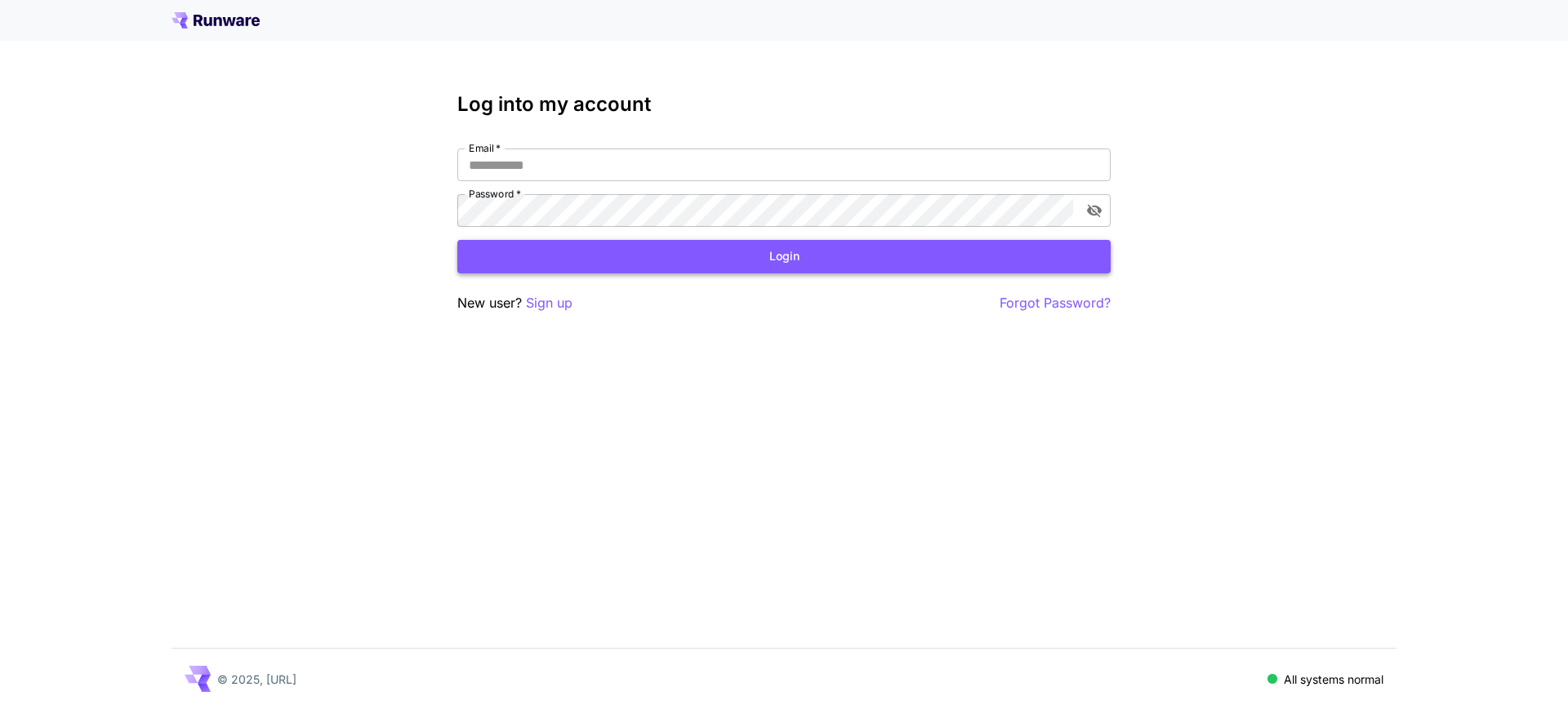
type input "**********"
click at [710, 249] on button "Login" at bounding box center [784, 256] width 653 height 33
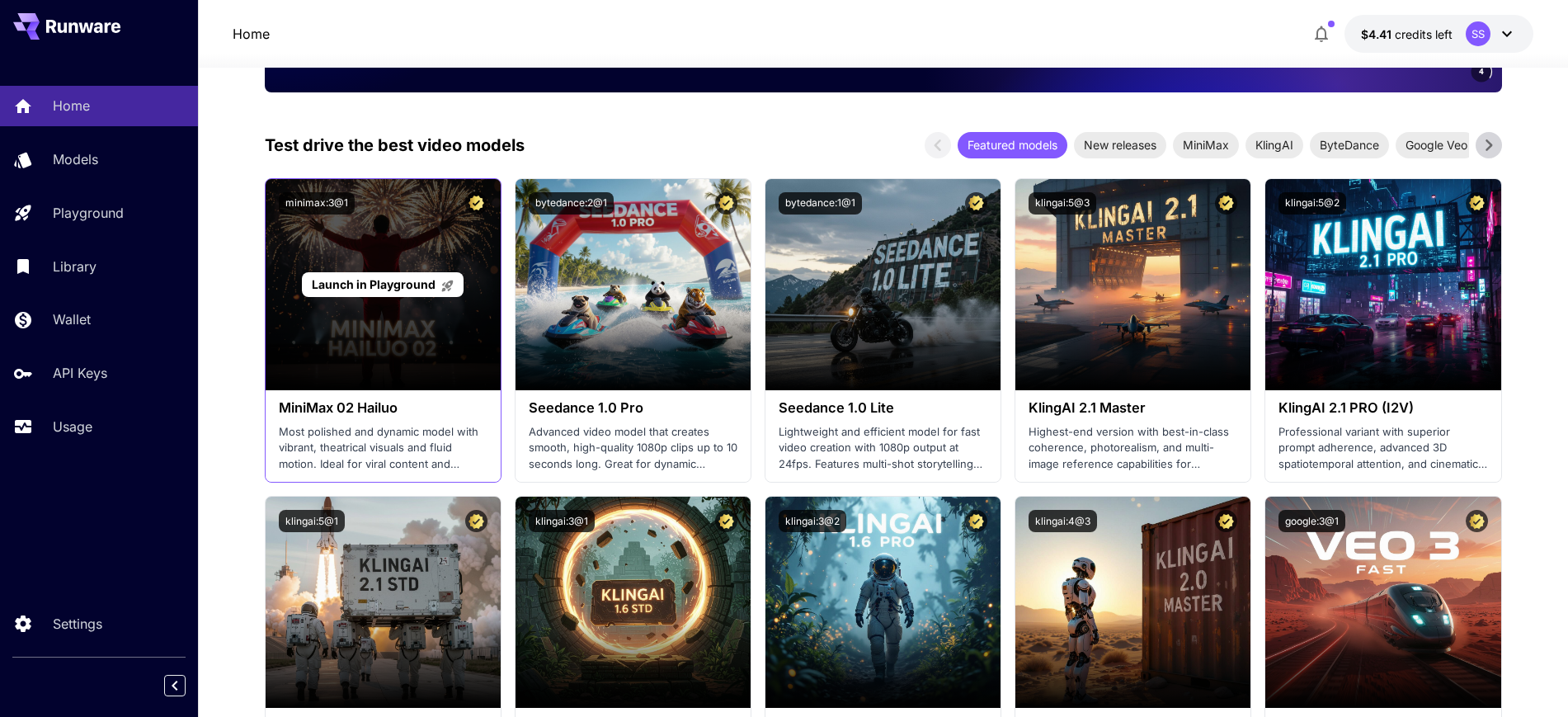
scroll to position [413, 0]
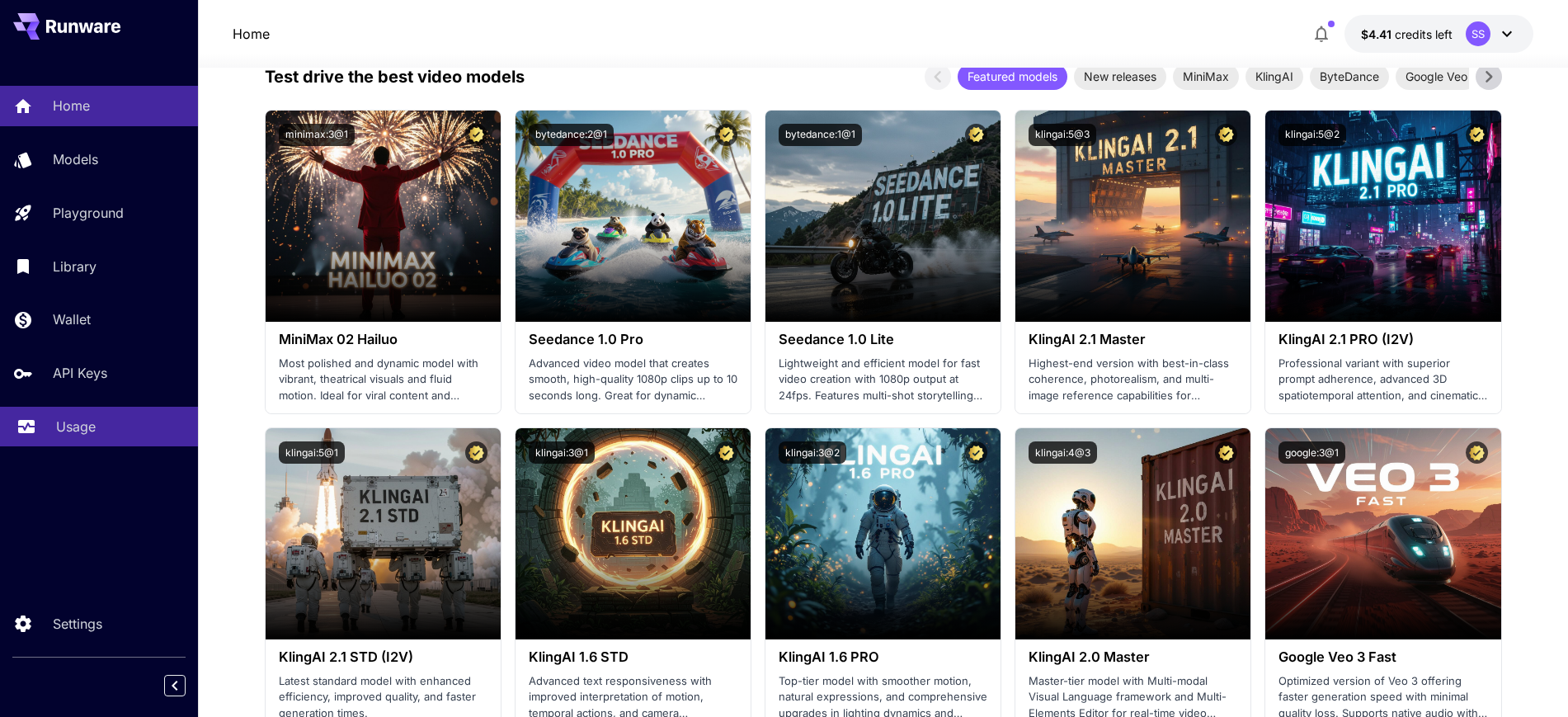
click at [67, 415] on link "Usage" at bounding box center [99, 427] width 198 height 41
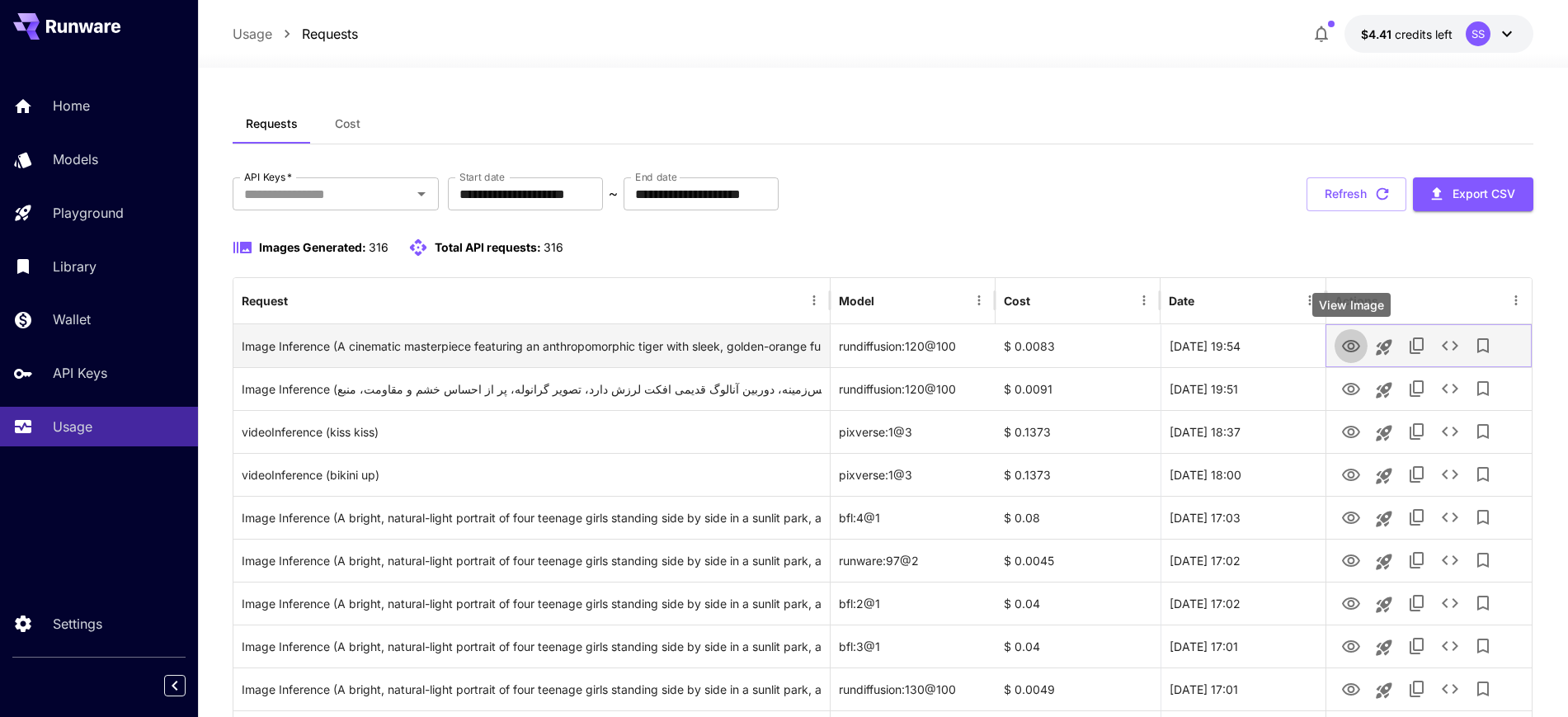
click at [1353, 342] on icon "View Image" at bounding box center [1352, 347] width 20 height 20
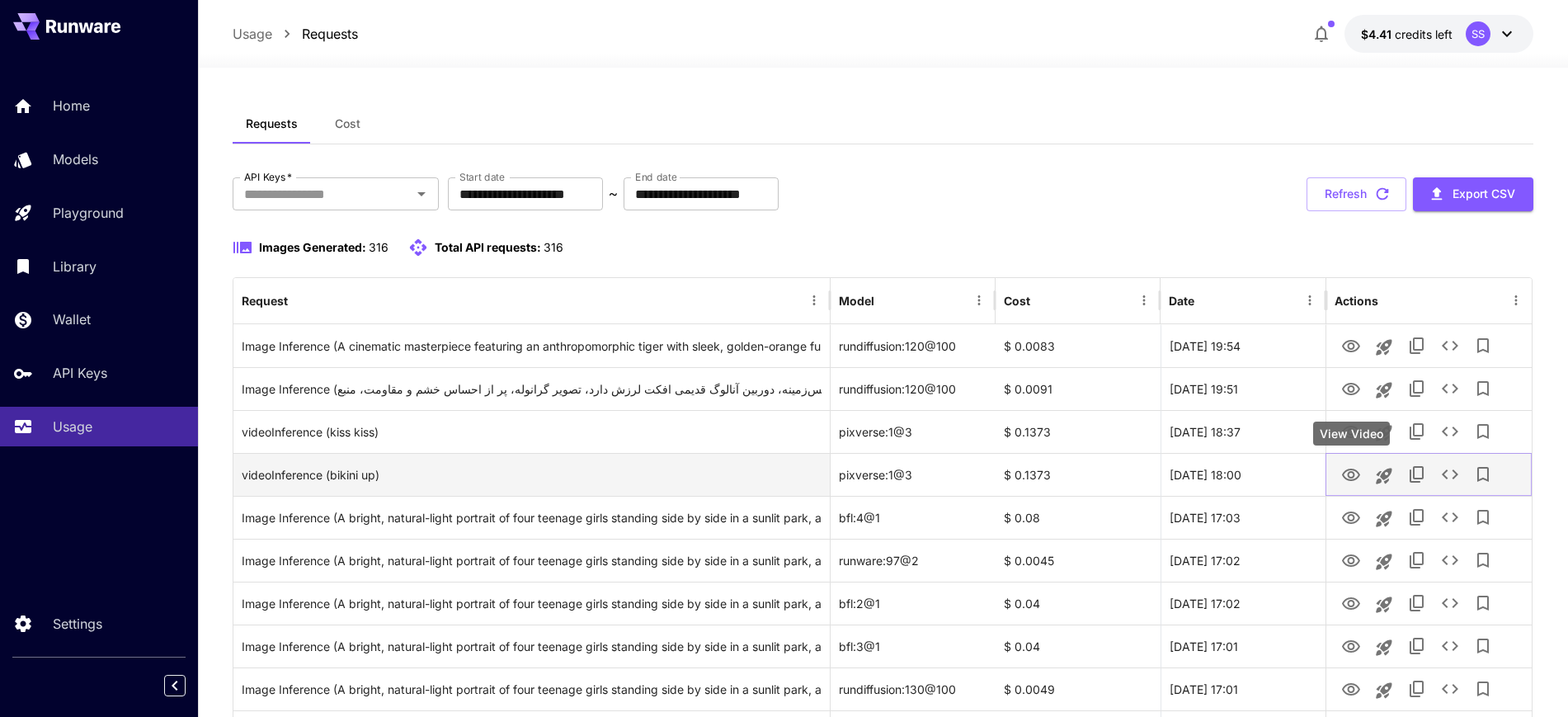
click at [1355, 475] on icon "View Video" at bounding box center [1352, 475] width 18 height 12
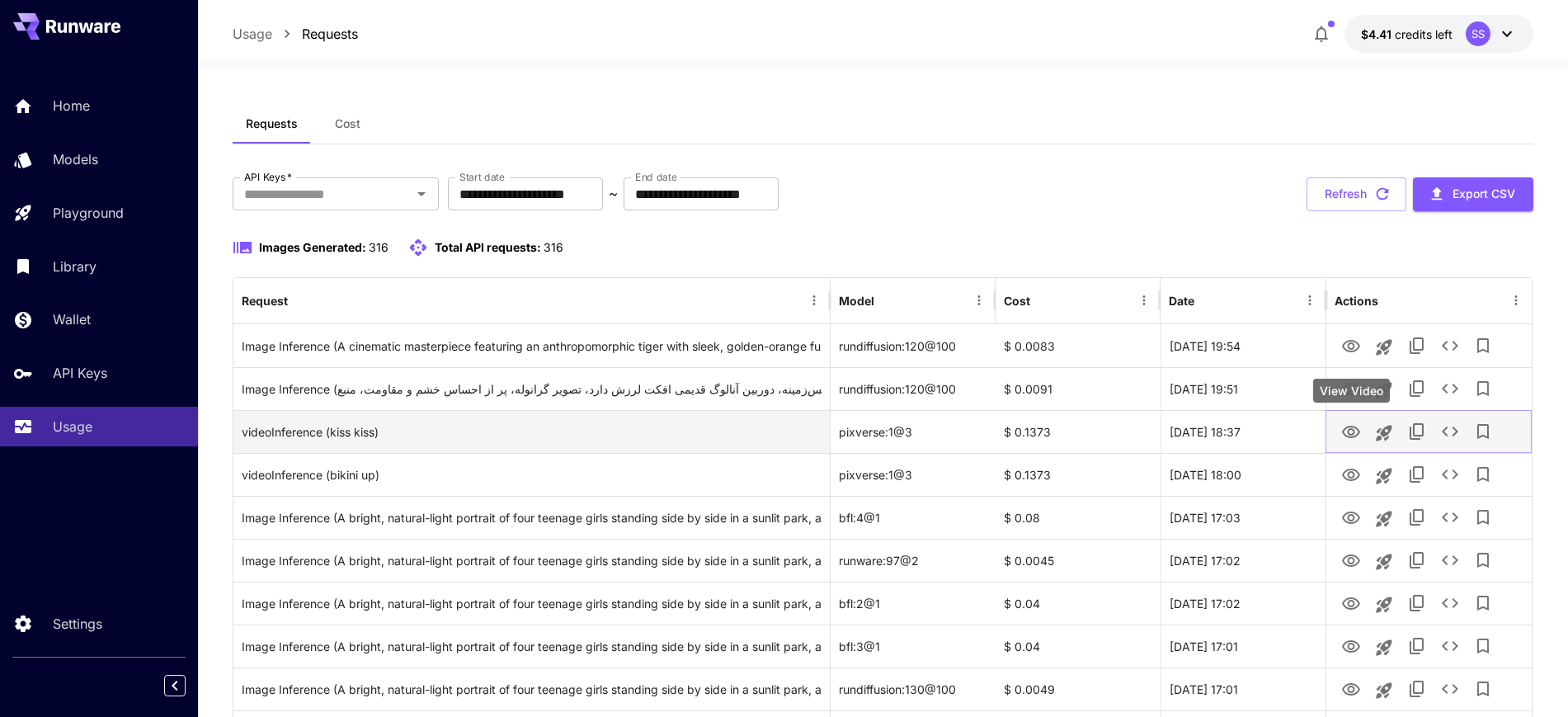
click at [1348, 433] on icon "View Video" at bounding box center [1352, 433] width 20 height 20
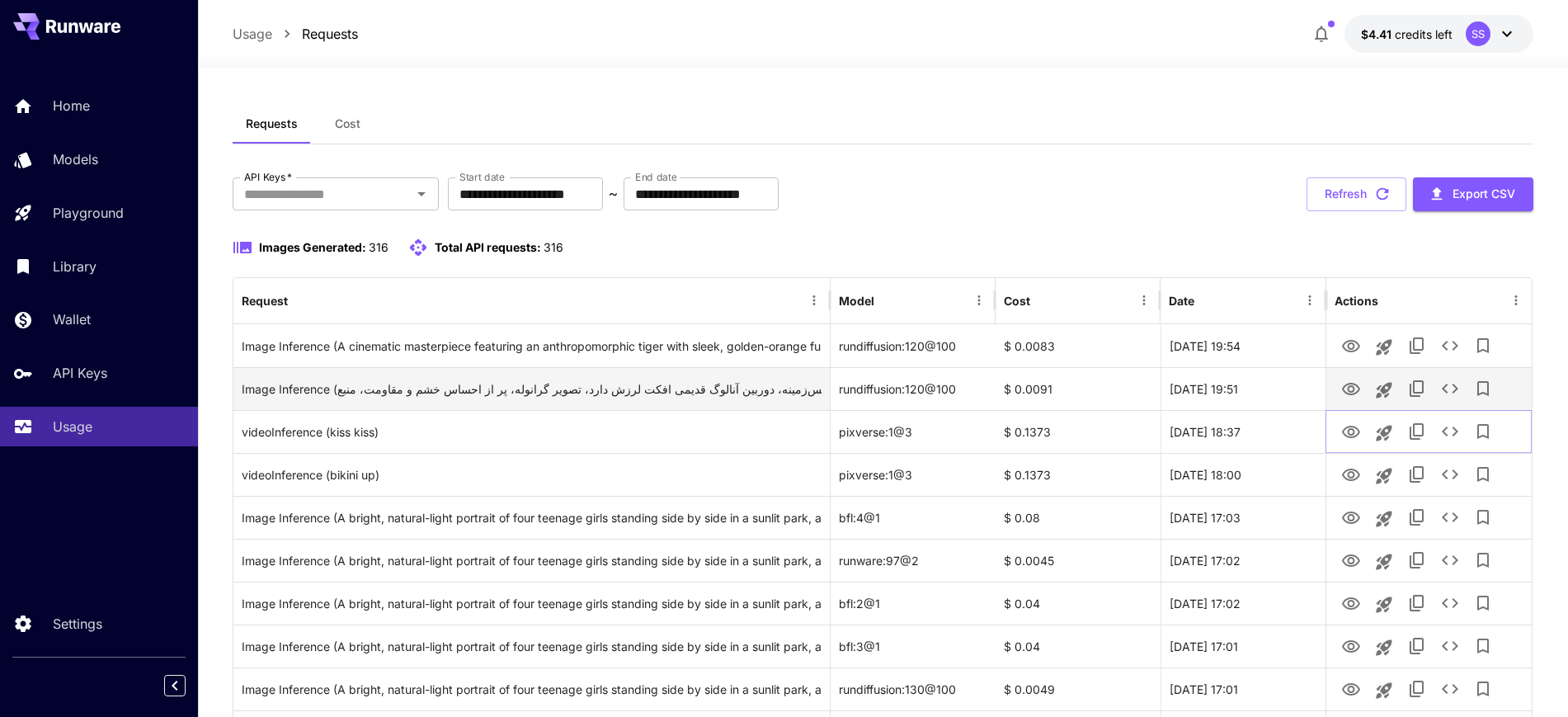
scroll to position [103, 0]
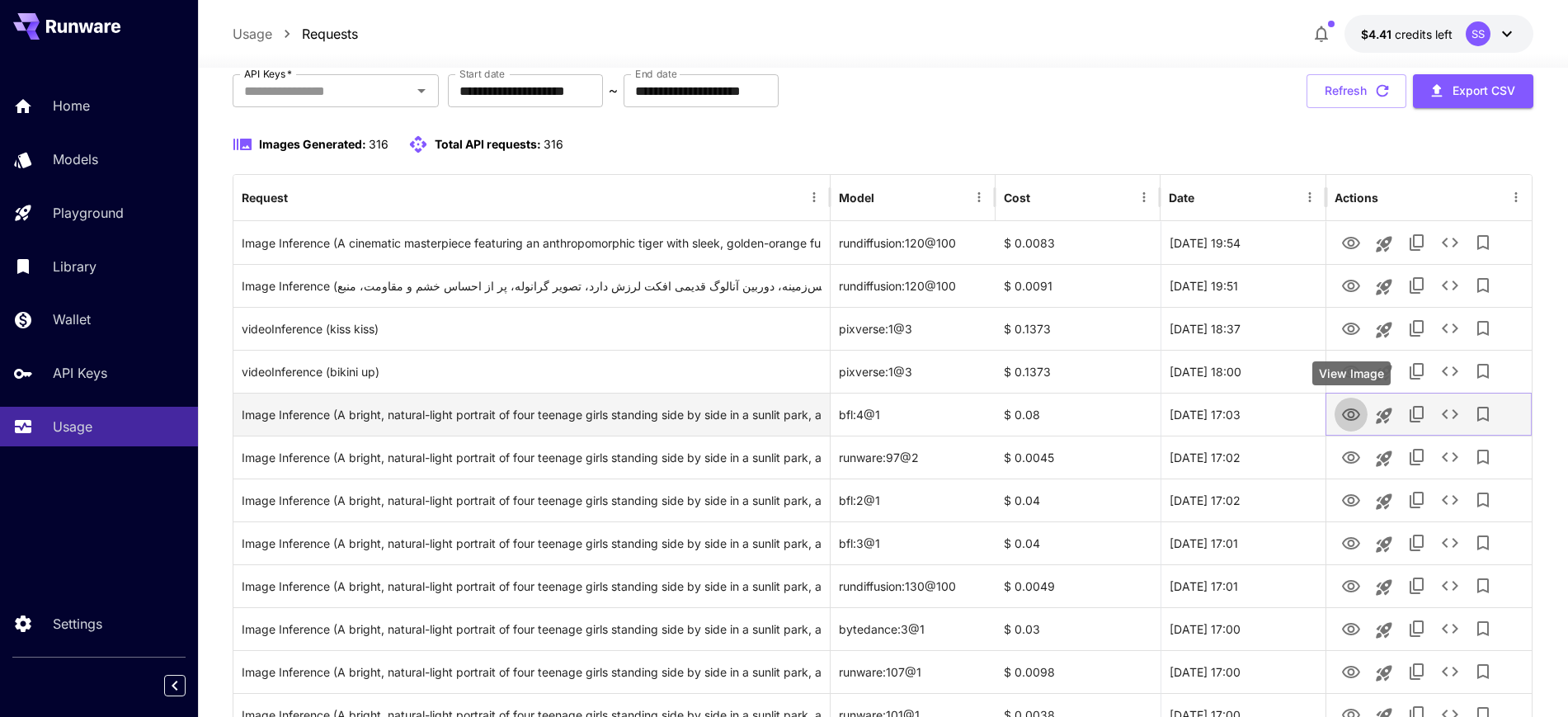
click at [1357, 412] on icon "View Image" at bounding box center [1352, 415] width 20 height 20
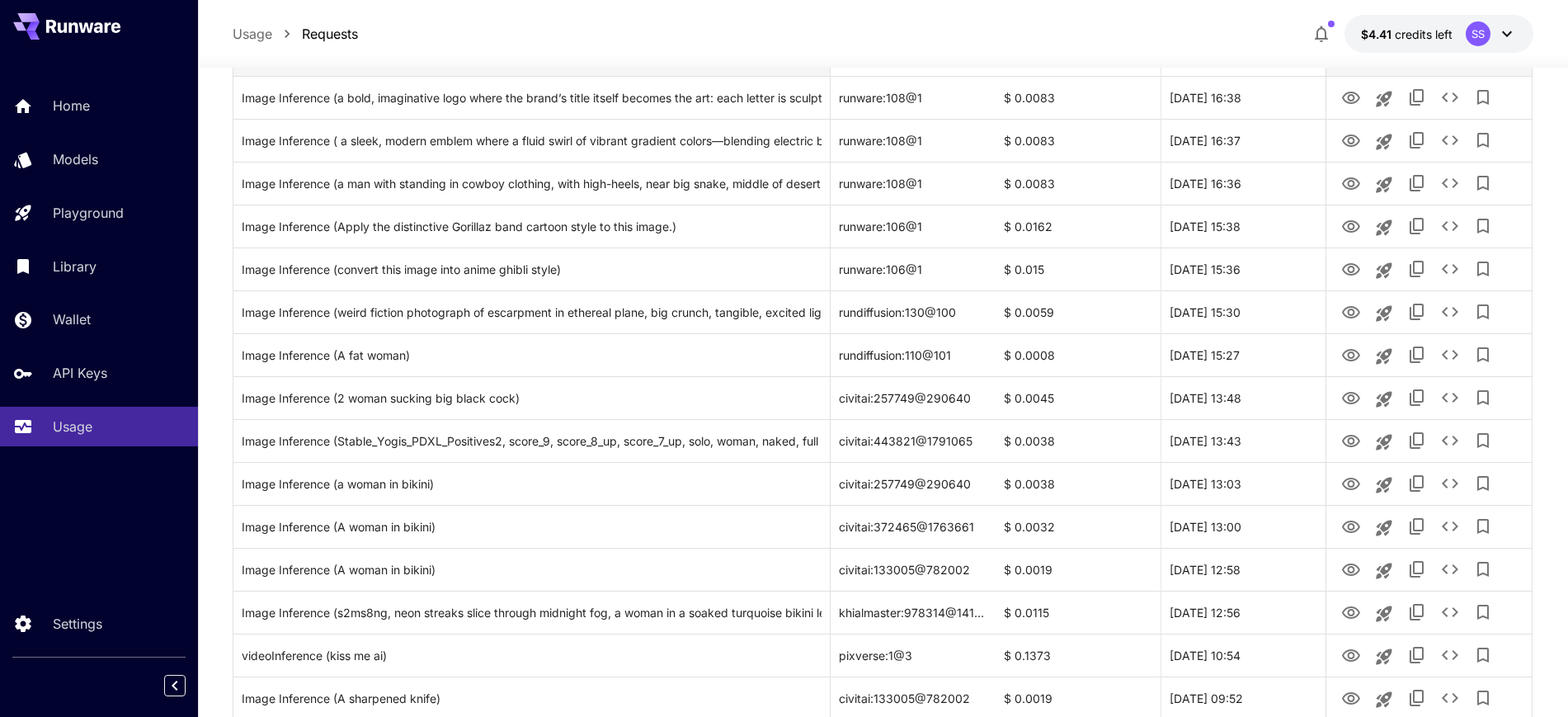
scroll to position [1238, 0]
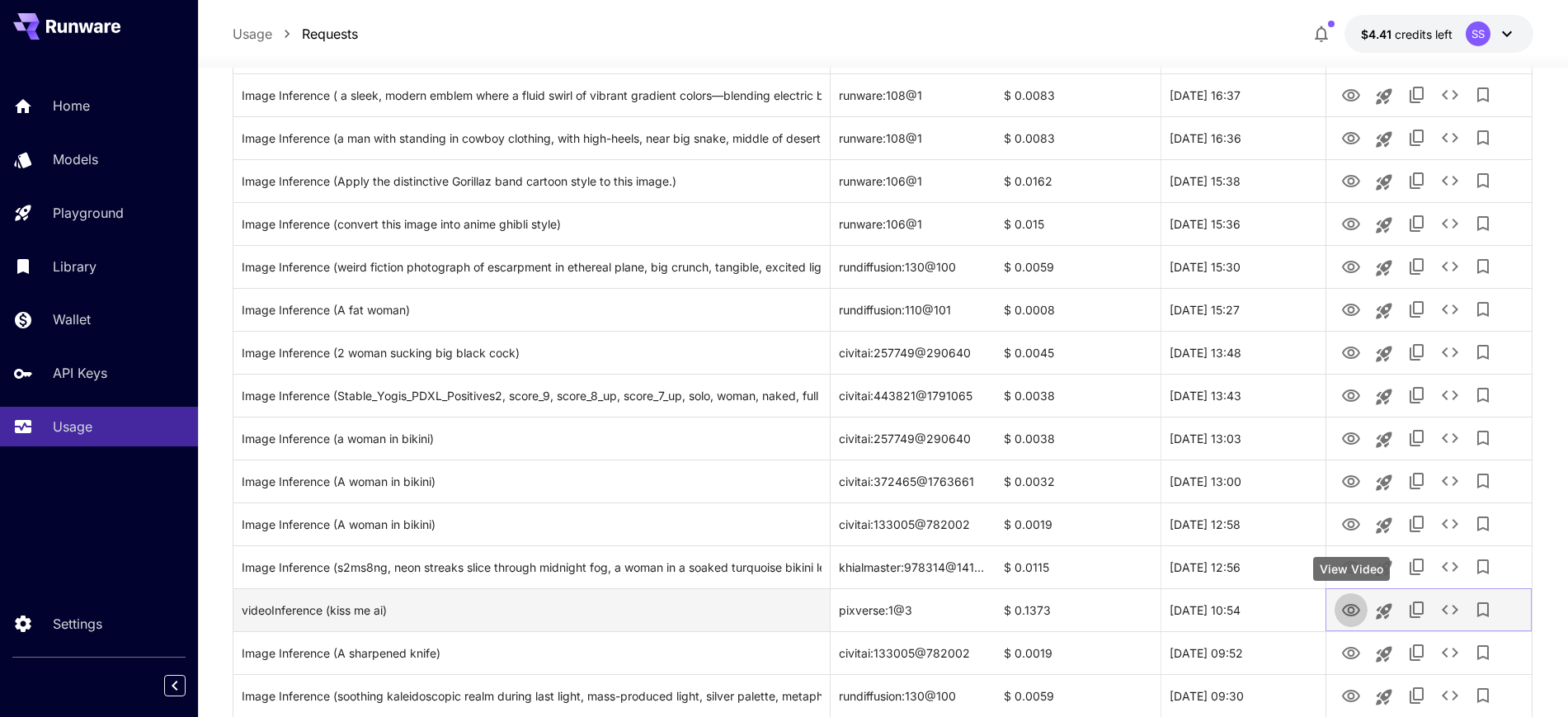
click at [1349, 617] on icon "View Video" at bounding box center [1352, 611] width 20 height 20
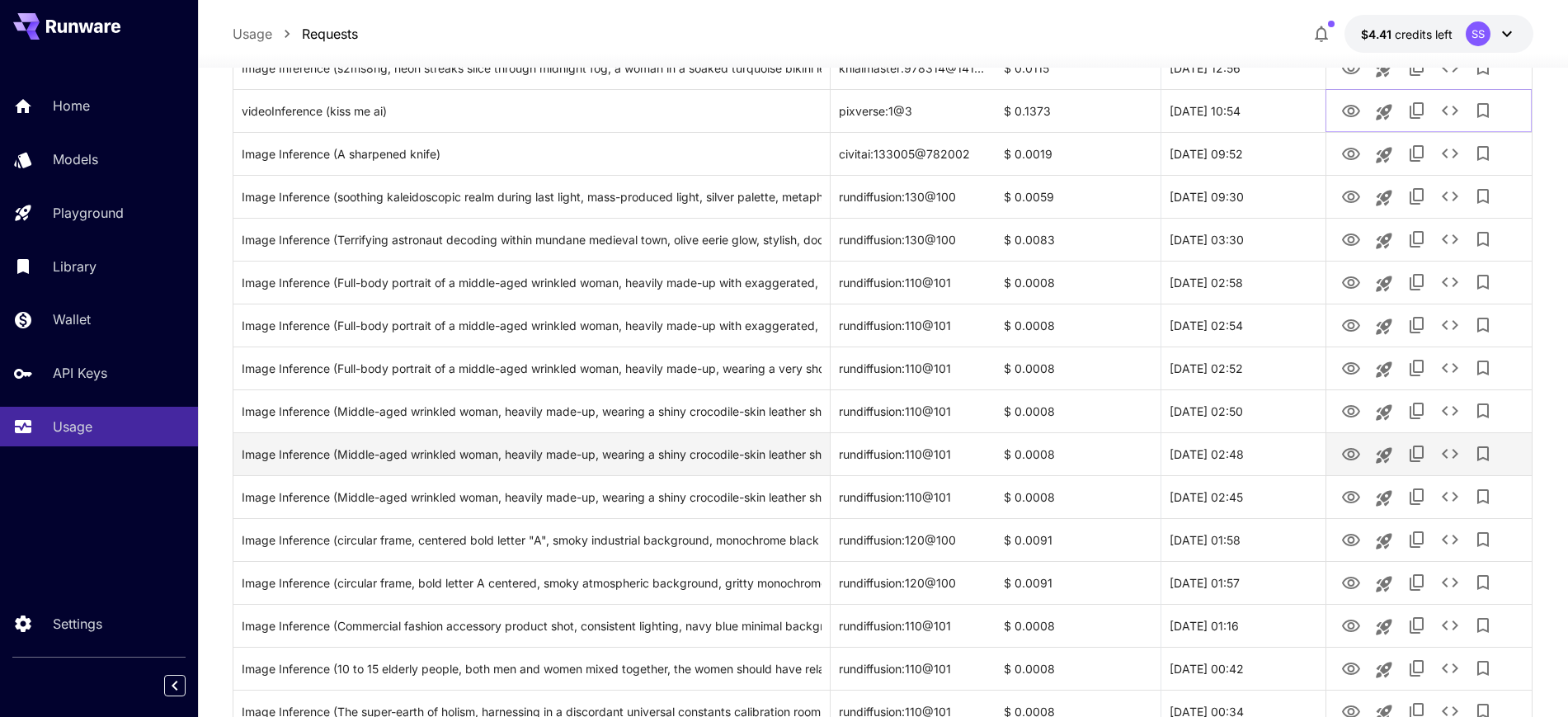
scroll to position [1755, 0]
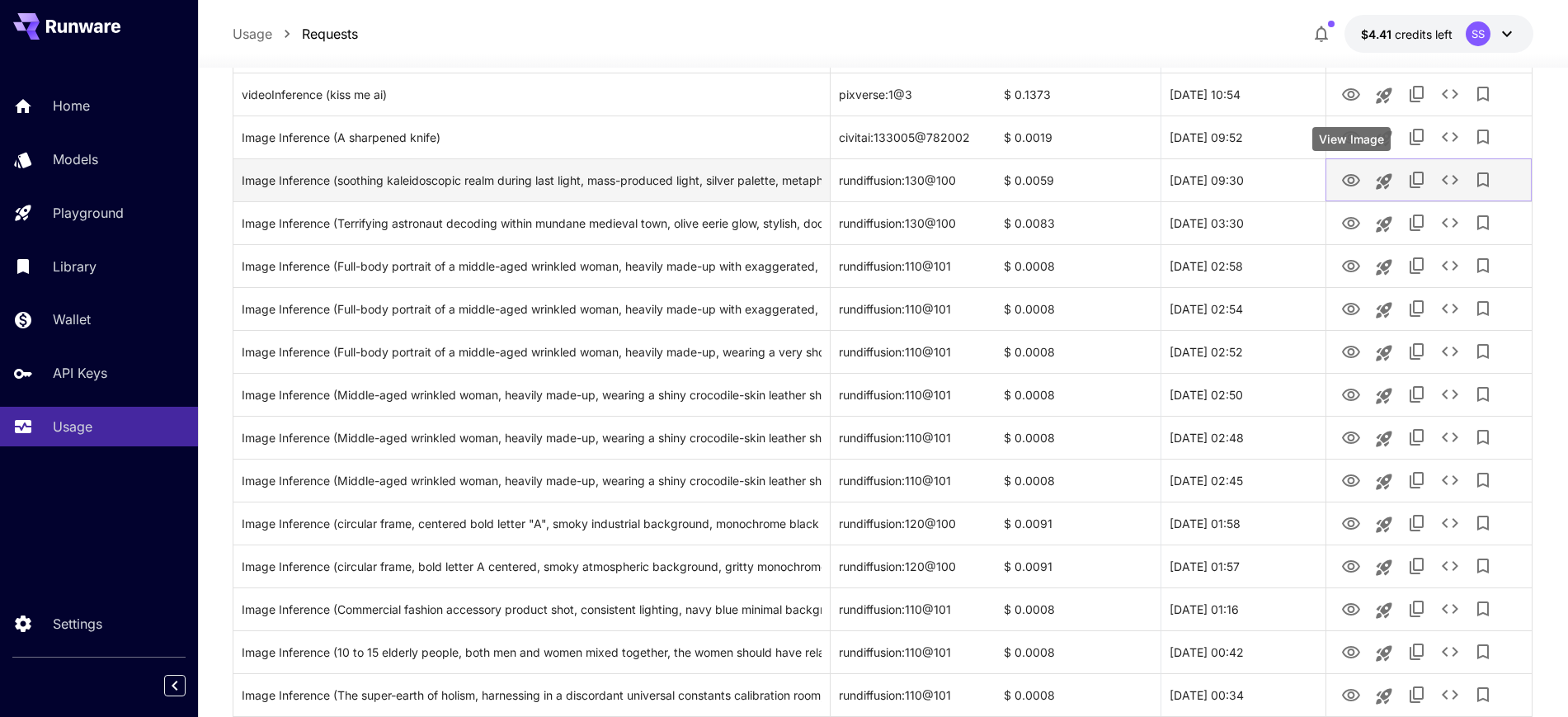
click at [1347, 184] on icon "View Image" at bounding box center [1352, 180] width 18 height 12
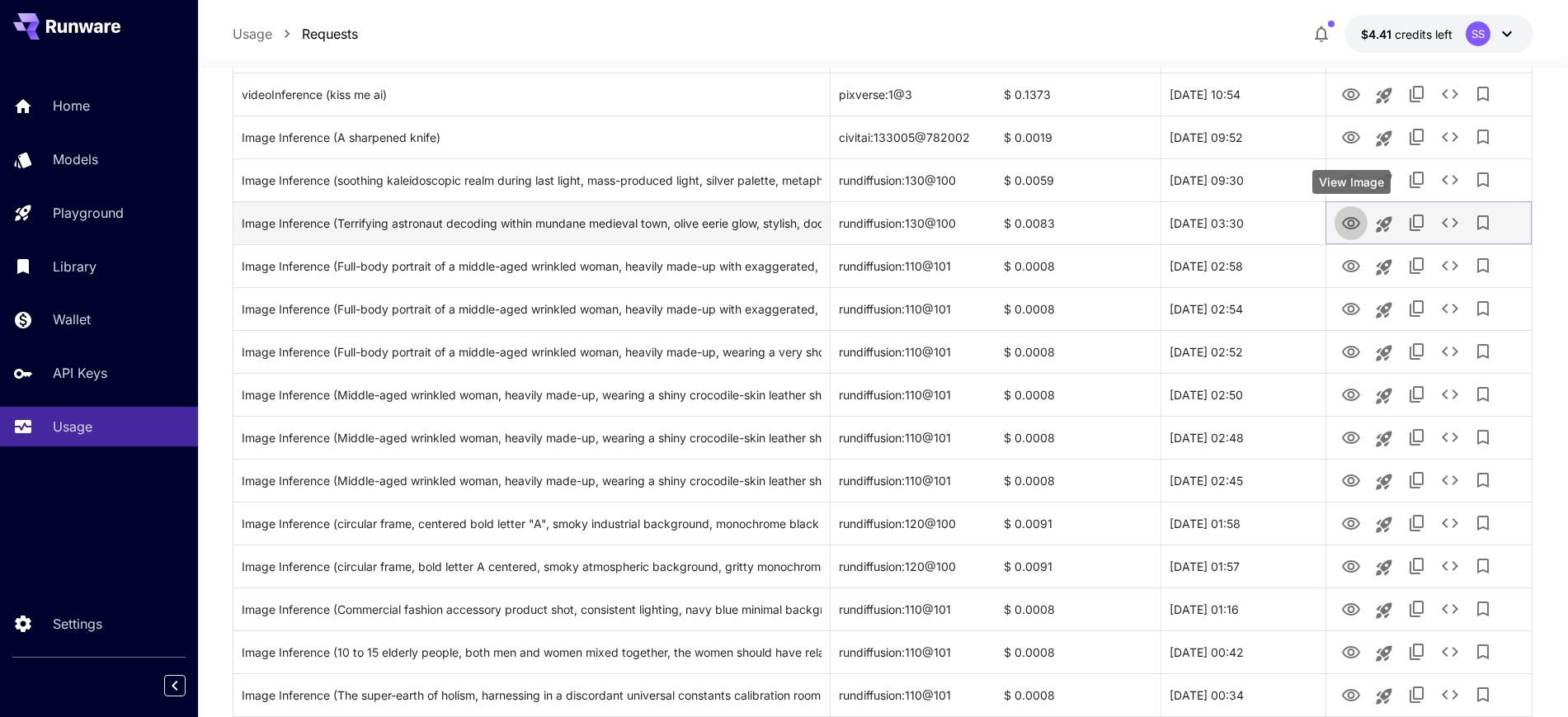
drag, startPoint x: 1354, startPoint y: 227, endPoint x: 1303, endPoint y: 208, distance: 54.4
click at [1354, 227] on icon "View Image" at bounding box center [1352, 223] width 18 height 12
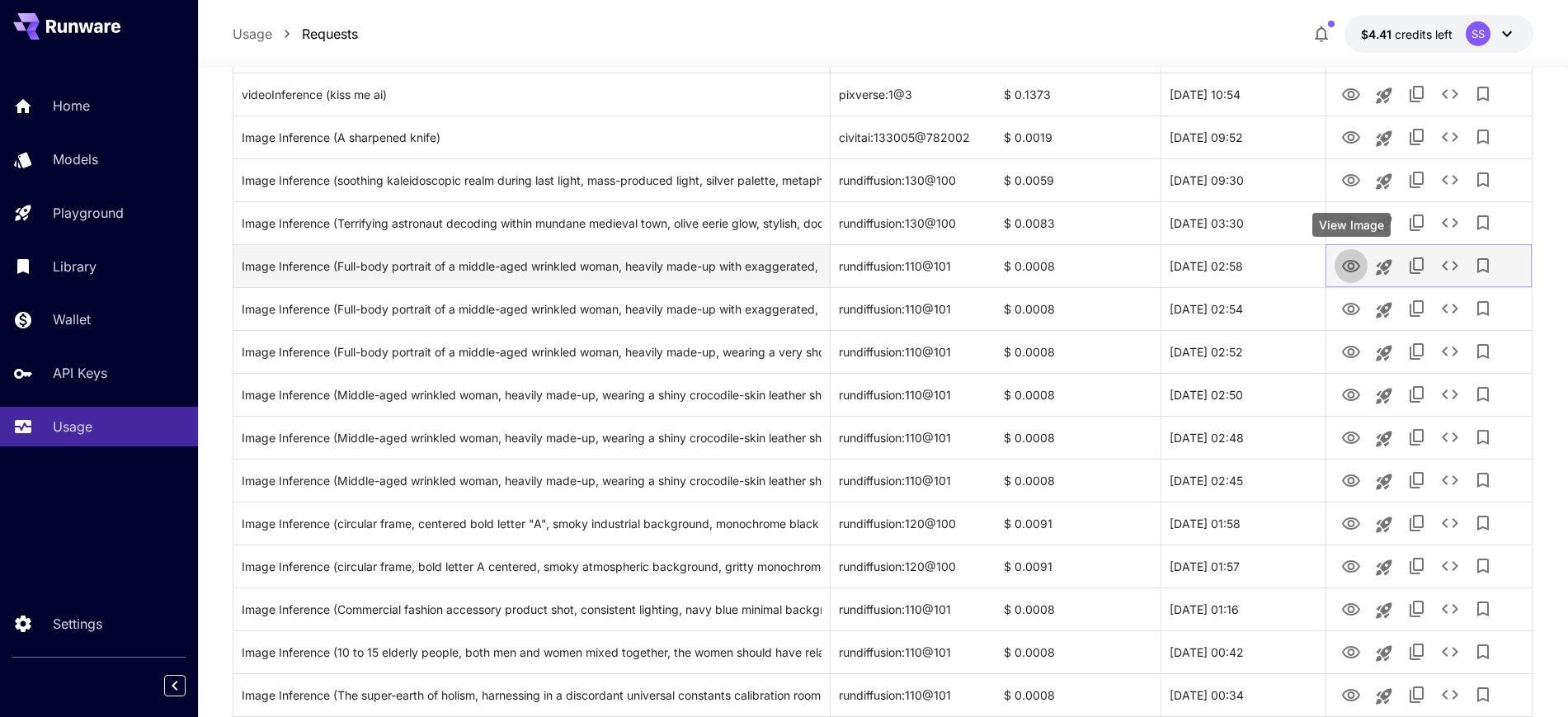
click at [1348, 267] on icon "View Image" at bounding box center [1352, 267] width 20 height 20
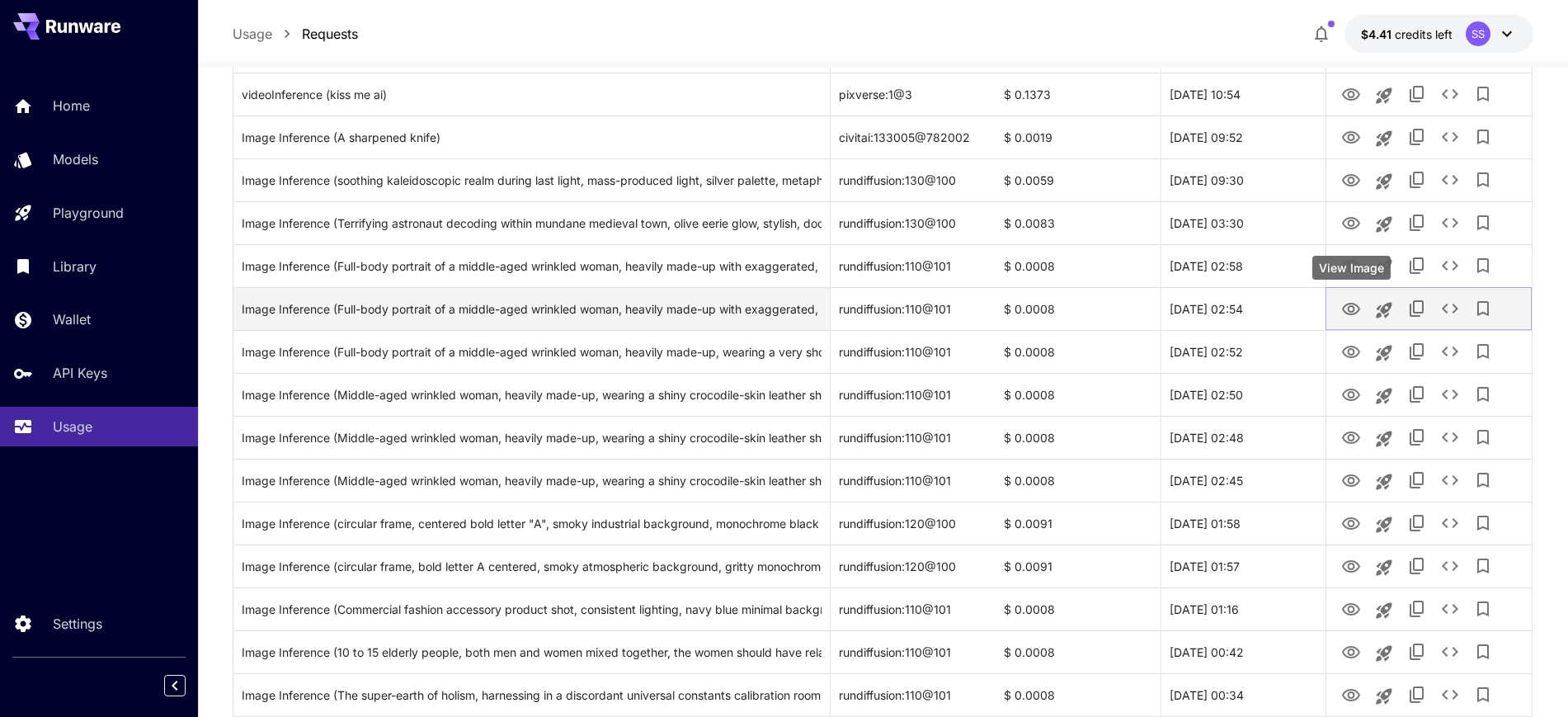
click at [1352, 306] on icon "View Image" at bounding box center [1352, 309] width 18 height 12
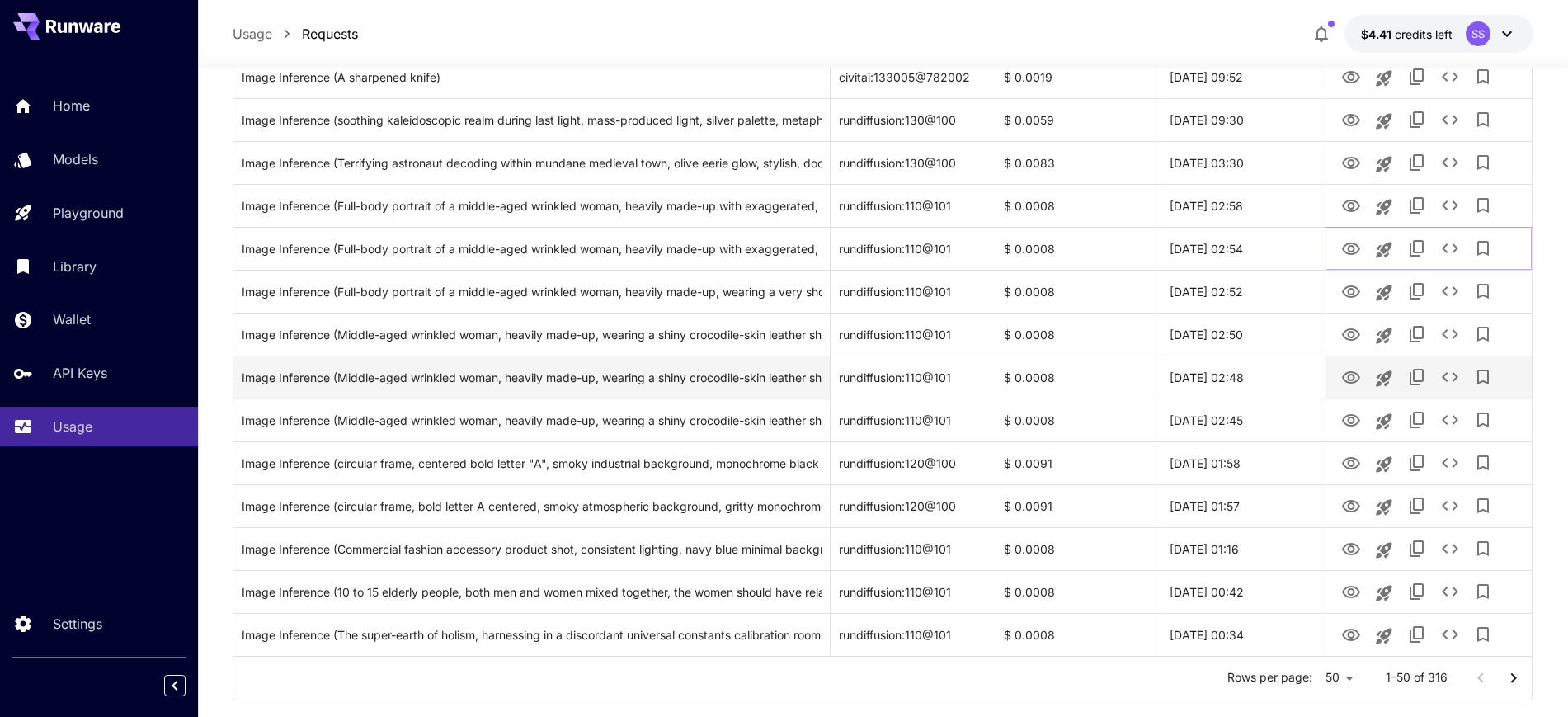
scroll to position [1848, 0]
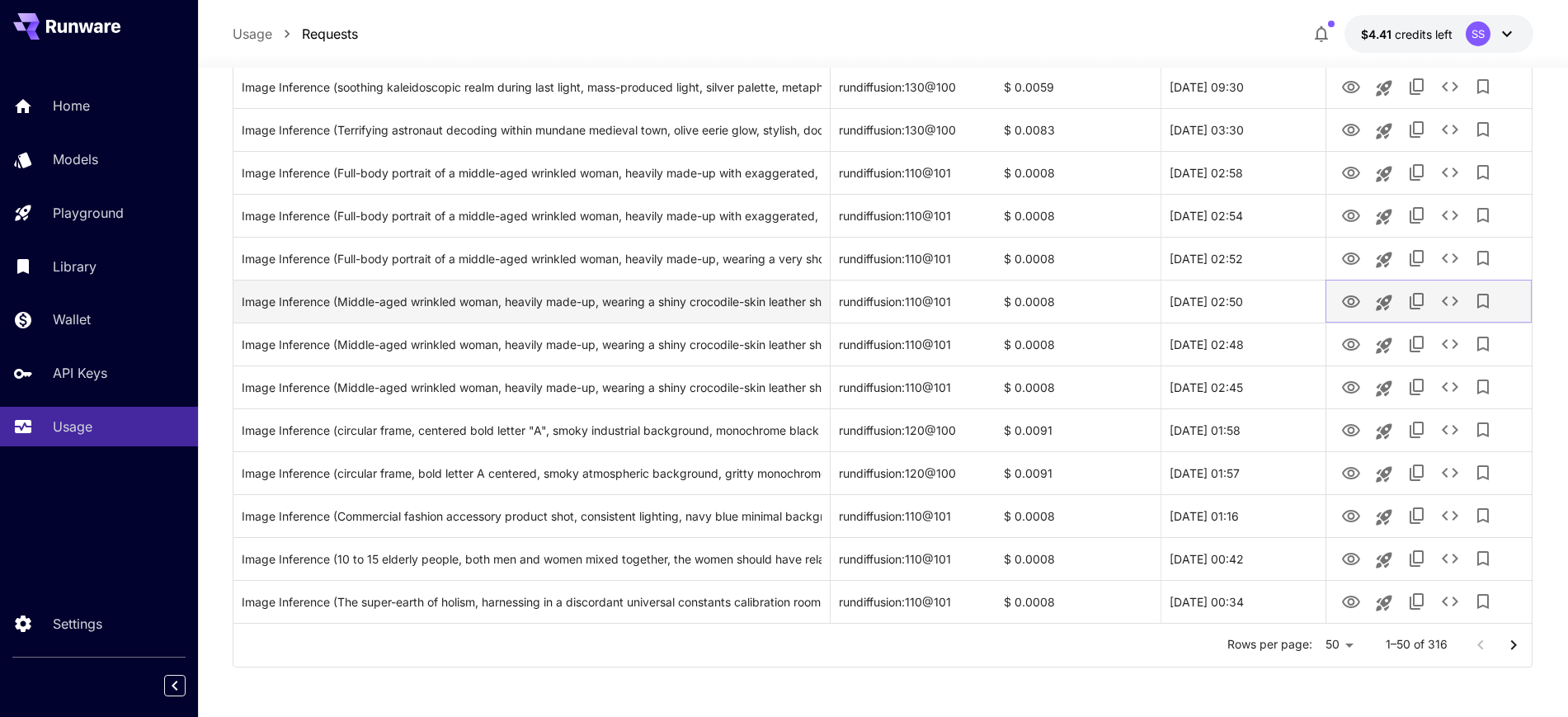
click at [1349, 302] on icon "View Image" at bounding box center [1352, 302] width 18 height 12
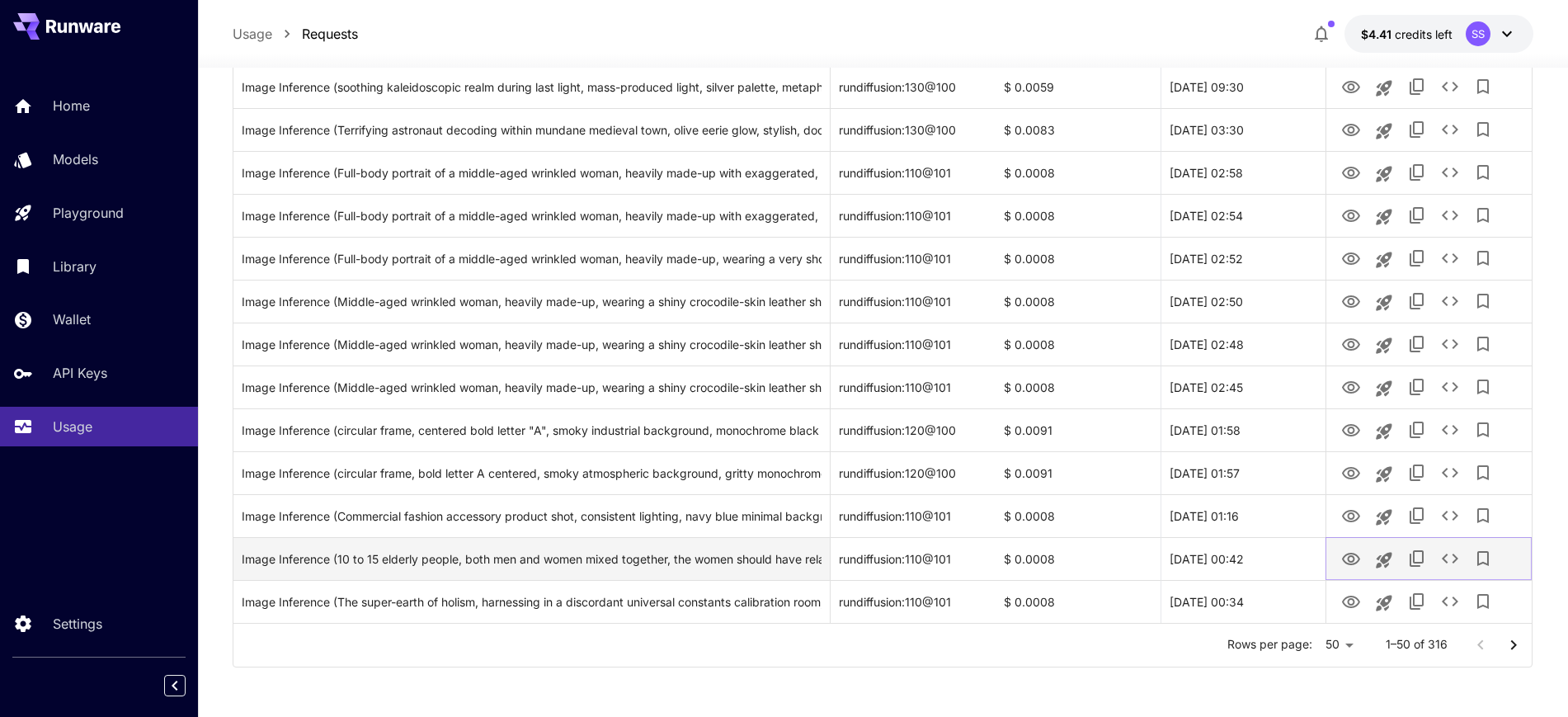
drag, startPoint x: 1355, startPoint y: 560, endPoint x: 1347, endPoint y: 544, distance: 17.9
click at [1354, 557] on icon "View Image" at bounding box center [1352, 559] width 18 height 12
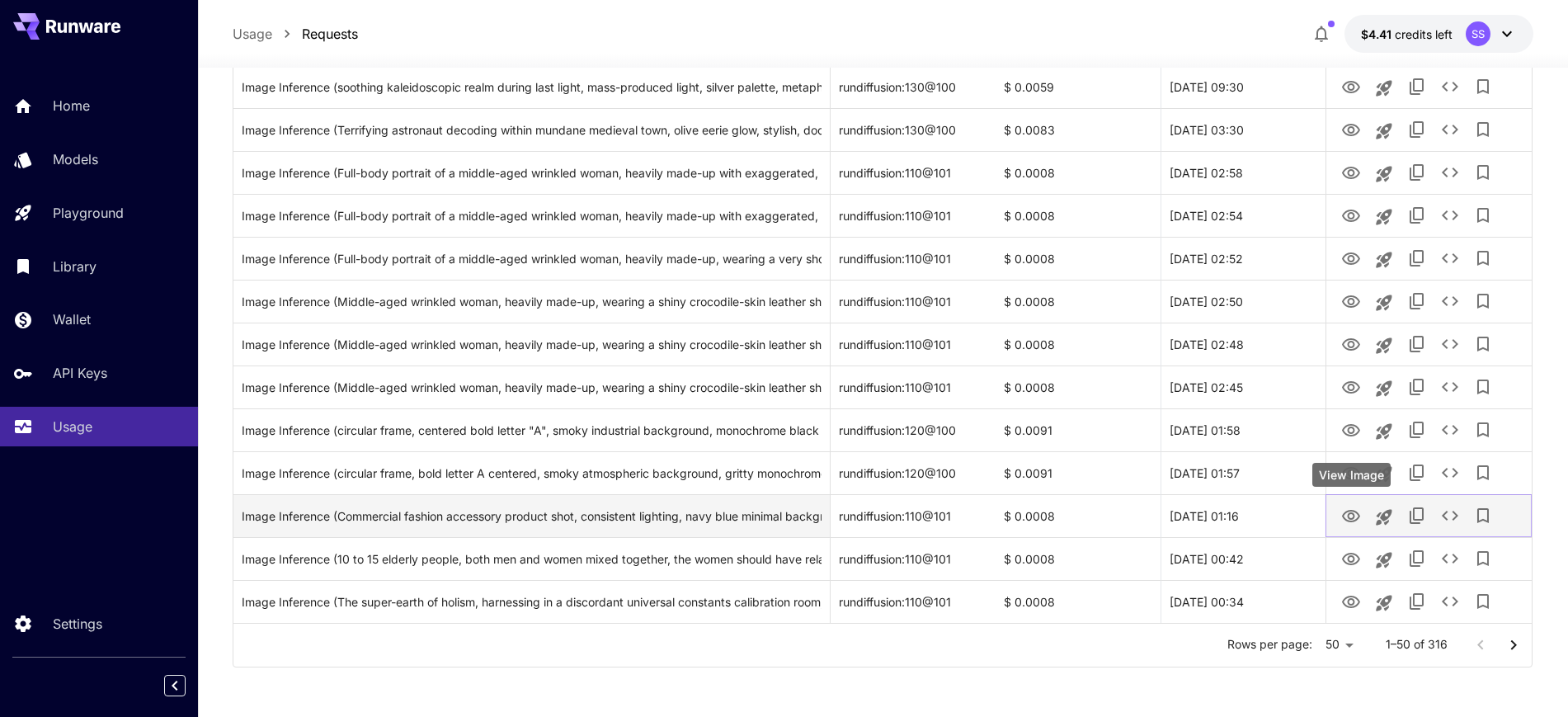
click at [1357, 523] on icon "View Image" at bounding box center [1352, 516] width 20 height 20
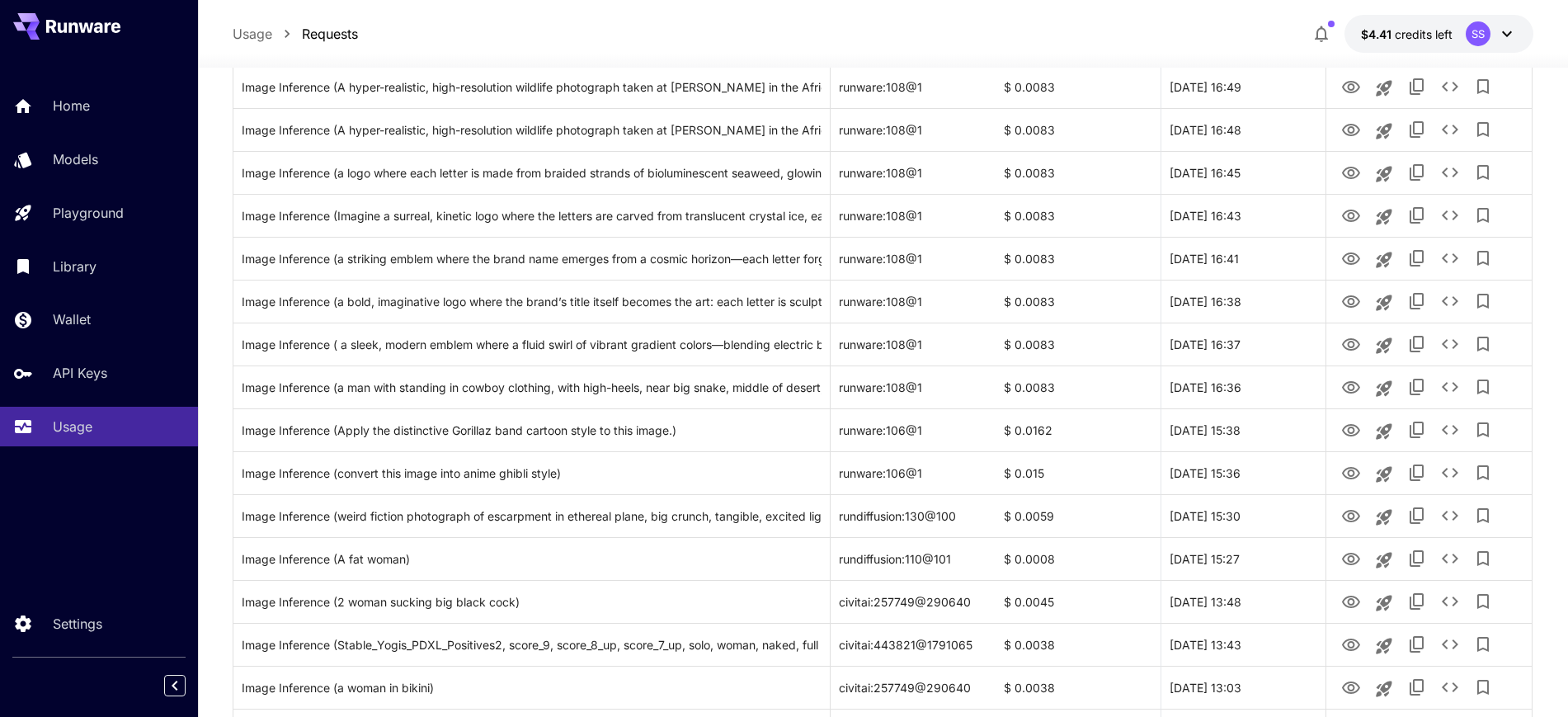
scroll to position [1228, 0]
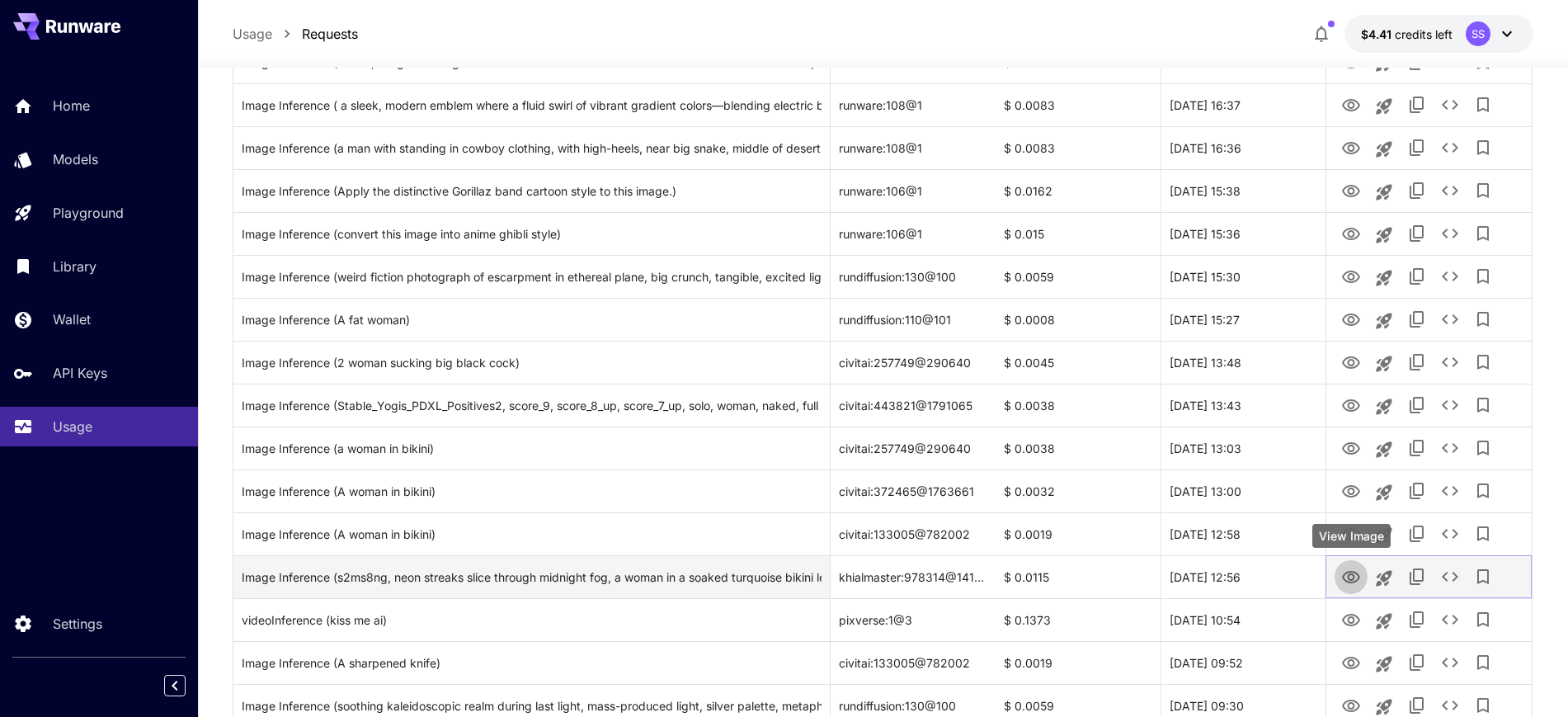
click at [1347, 580] on icon "View Image" at bounding box center [1352, 578] width 20 height 20
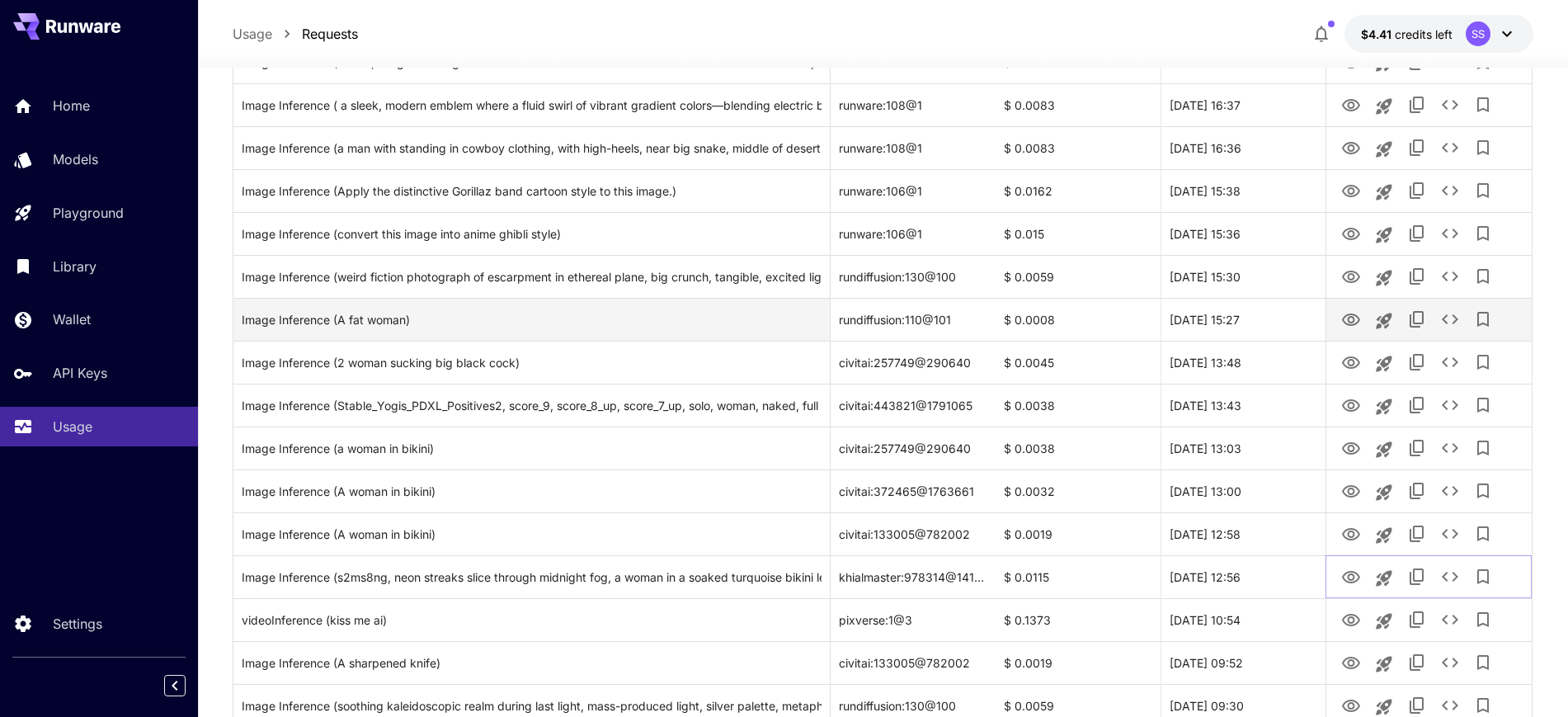
scroll to position [1022, 0]
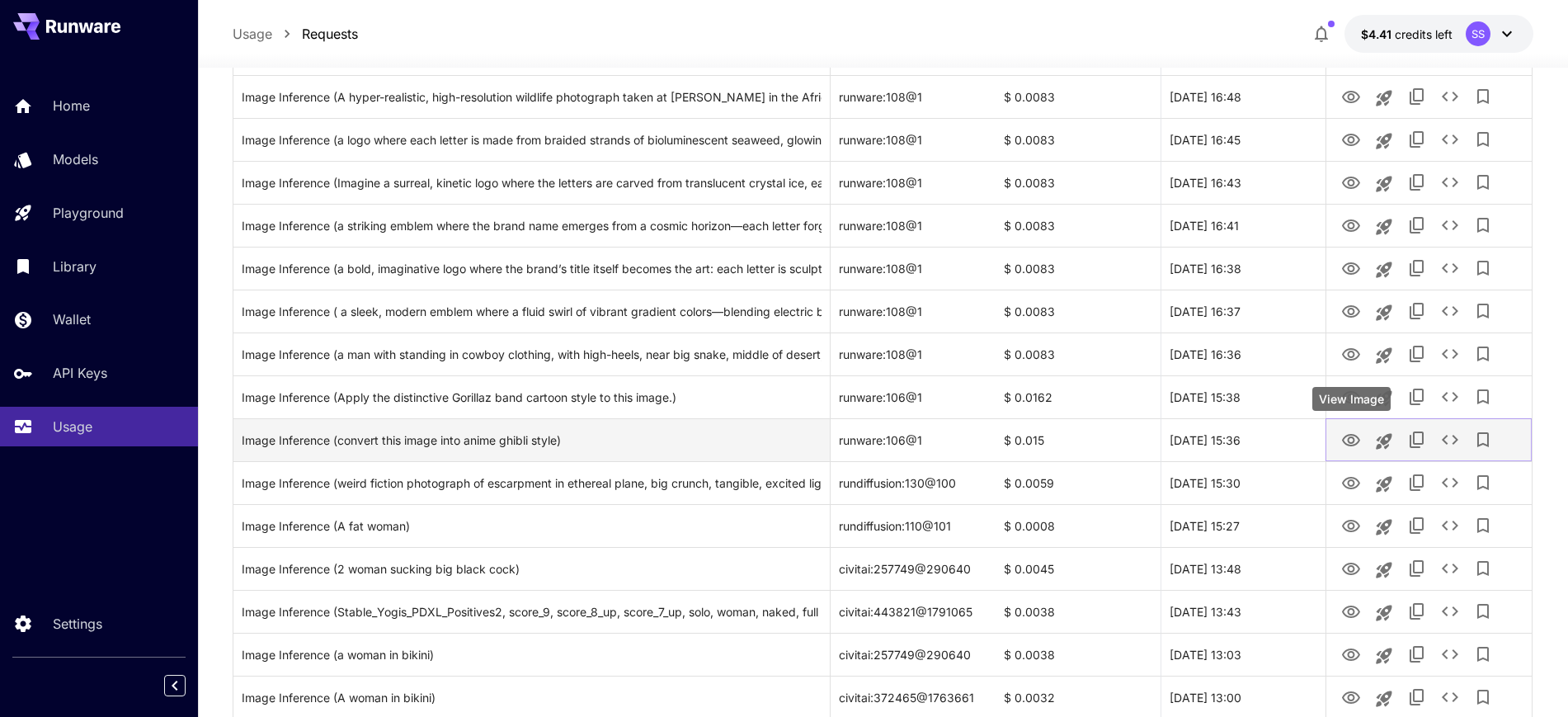
drag, startPoint x: 1356, startPoint y: 445, endPoint x: 1326, endPoint y: 425, distance: 36.1
click at [1356, 445] on icon "View Image" at bounding box center [1352, 441] width 20 height 20
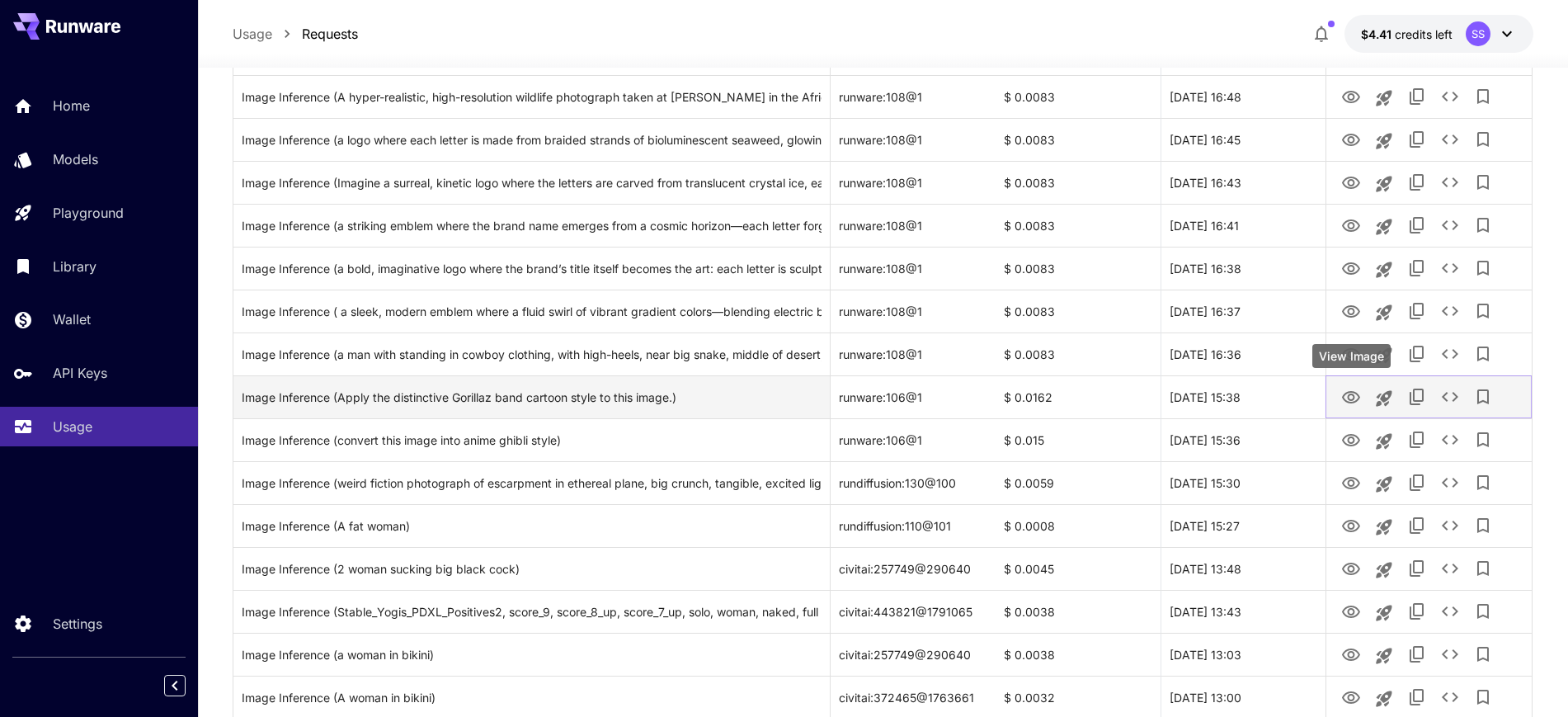
click at [1353, 393] on icon "View Image" at bounding box center [1352, 398] width 20 height 20
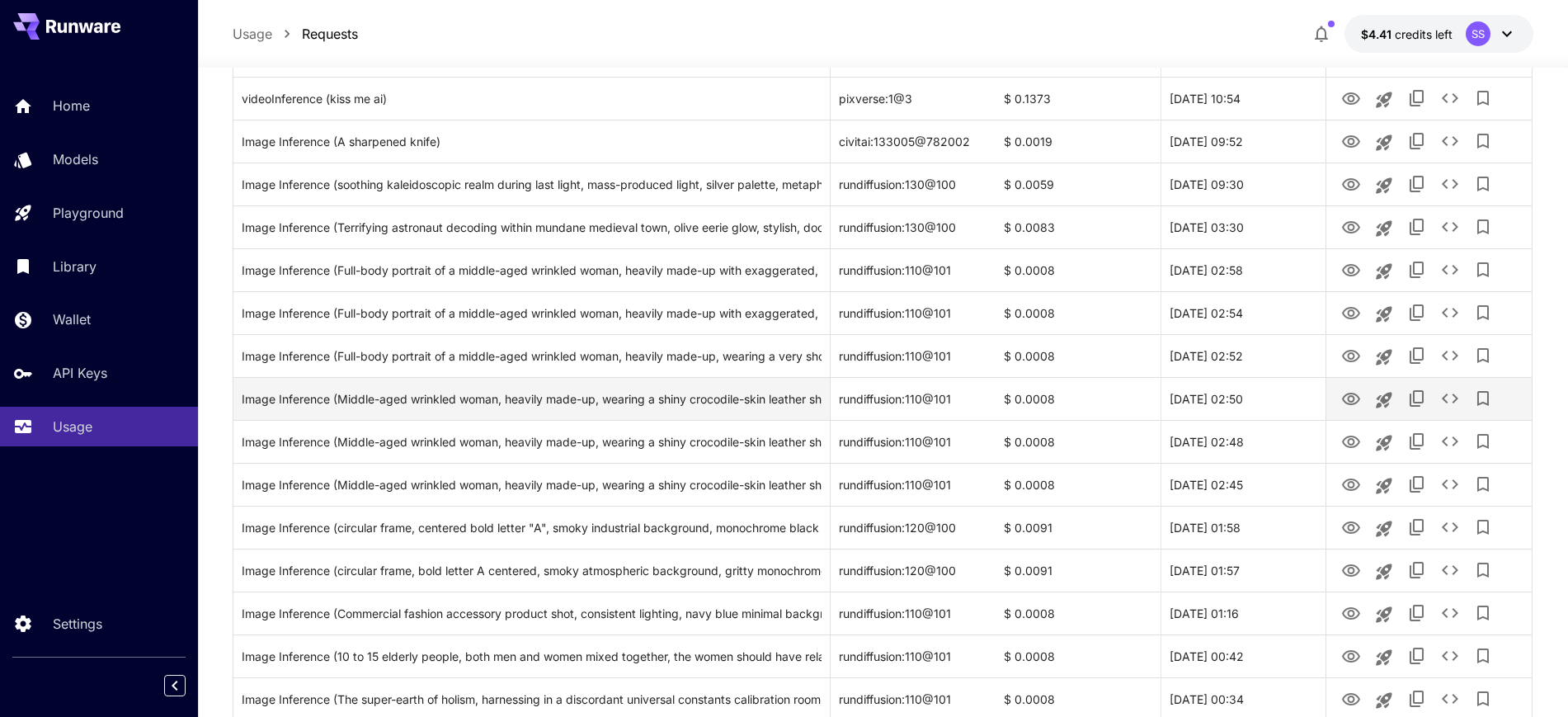
scroll to position [1848, 0]
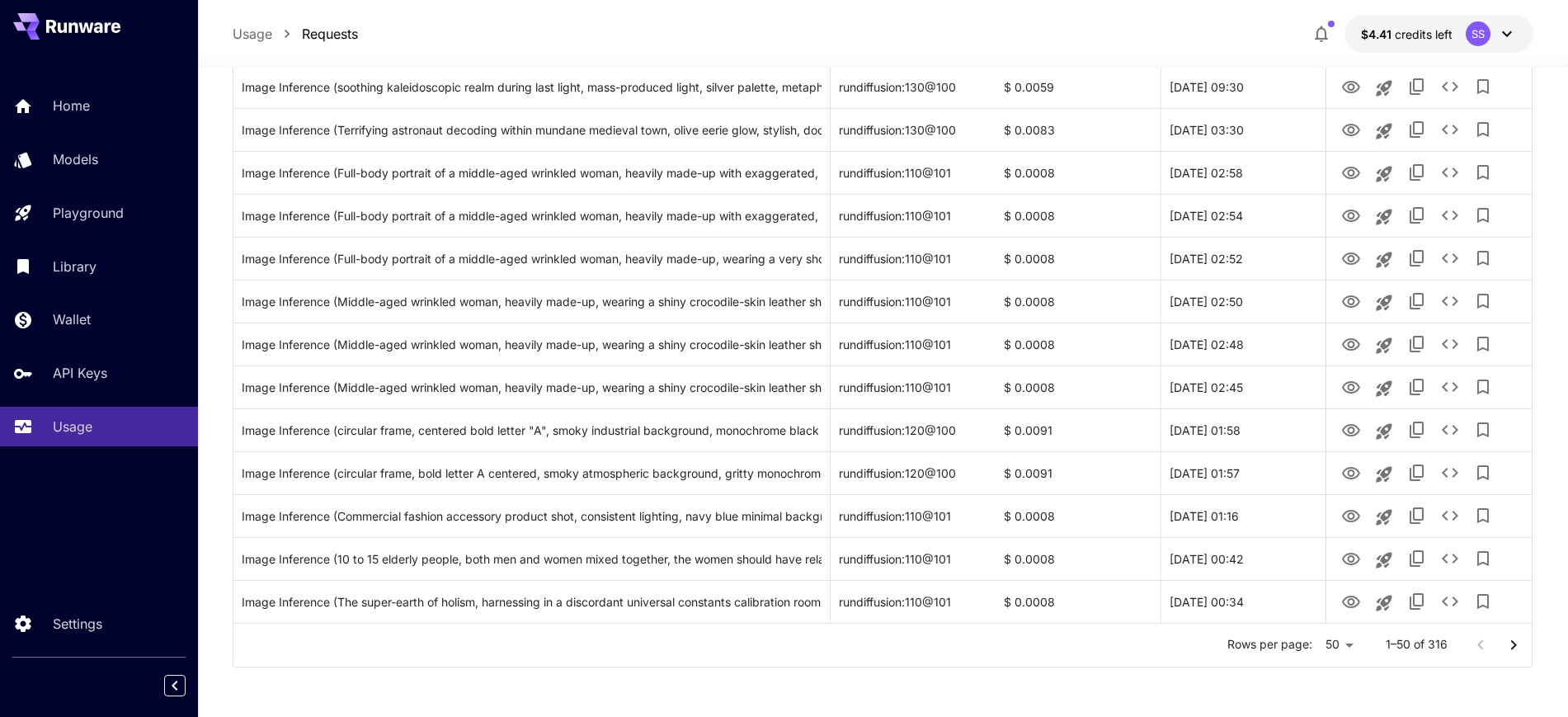
click at [1515, 647] on icon "Go to next page" at bounding box center [1514, 645] width 20 height 20
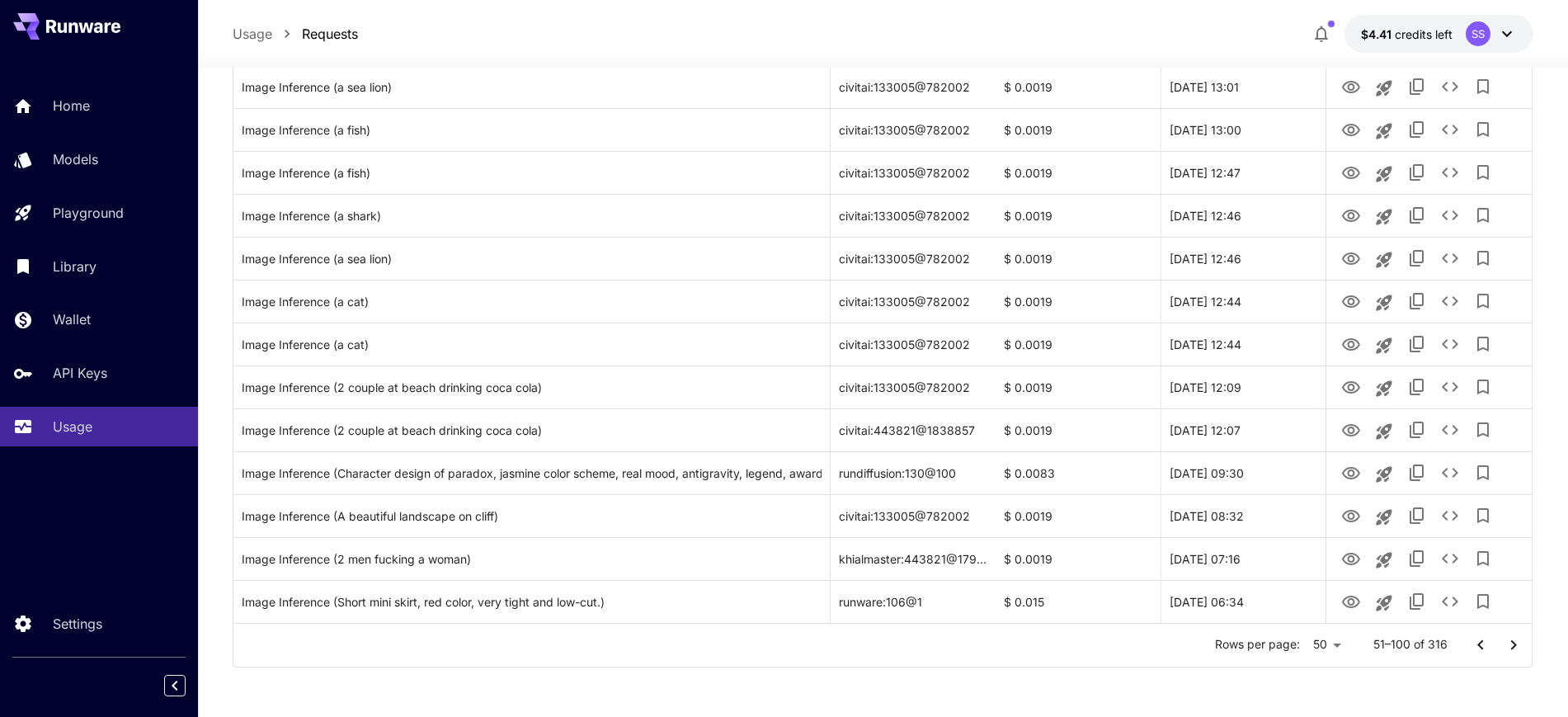
click at [1483, 648] on icon "Go to previous page" at bounding box center [1481, 645] width 6 height 10
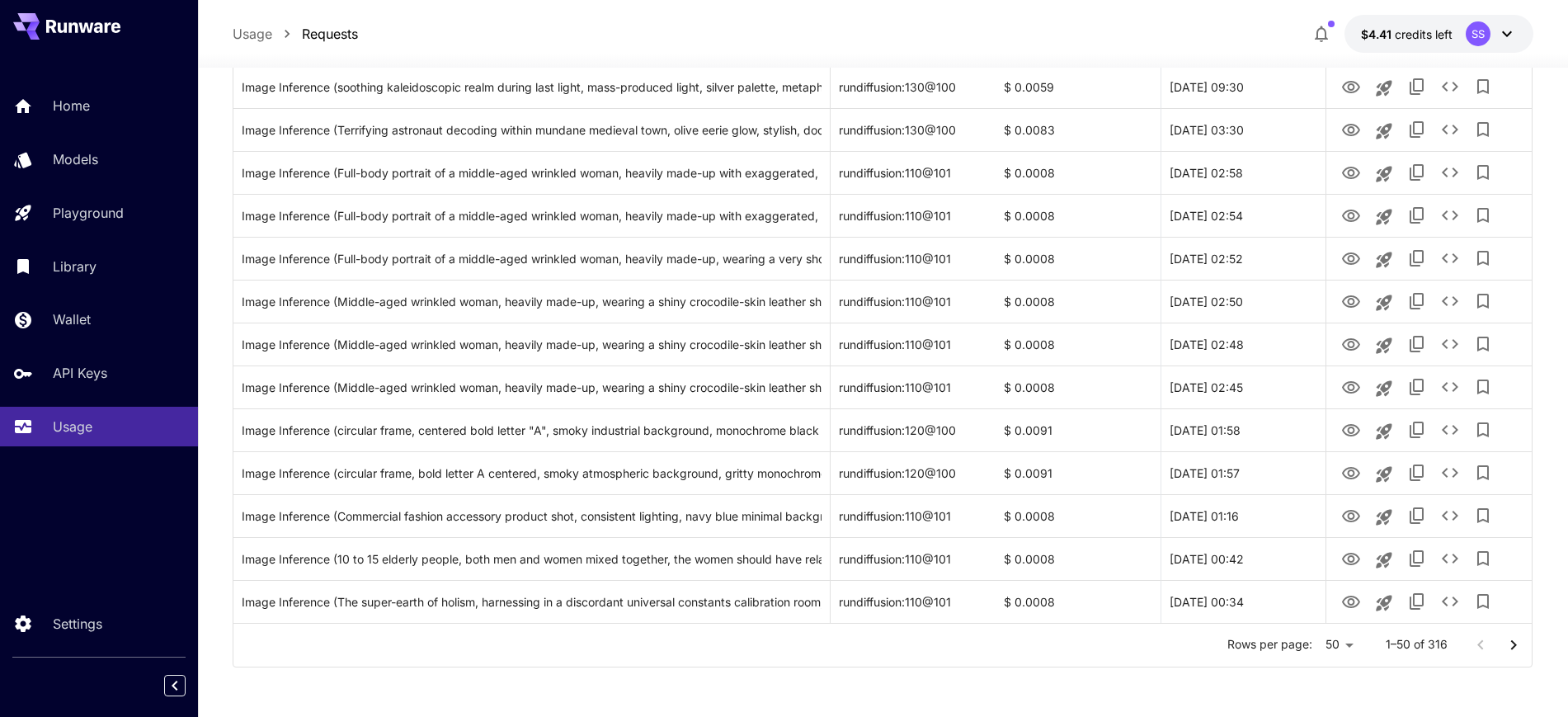
click at [1483, 648] on div at bounding box center [1498, 645] width 66 height 33
click at [1504, 648] on icon "Go to next page" at bounding box center [1514, 645] width 20 height 20
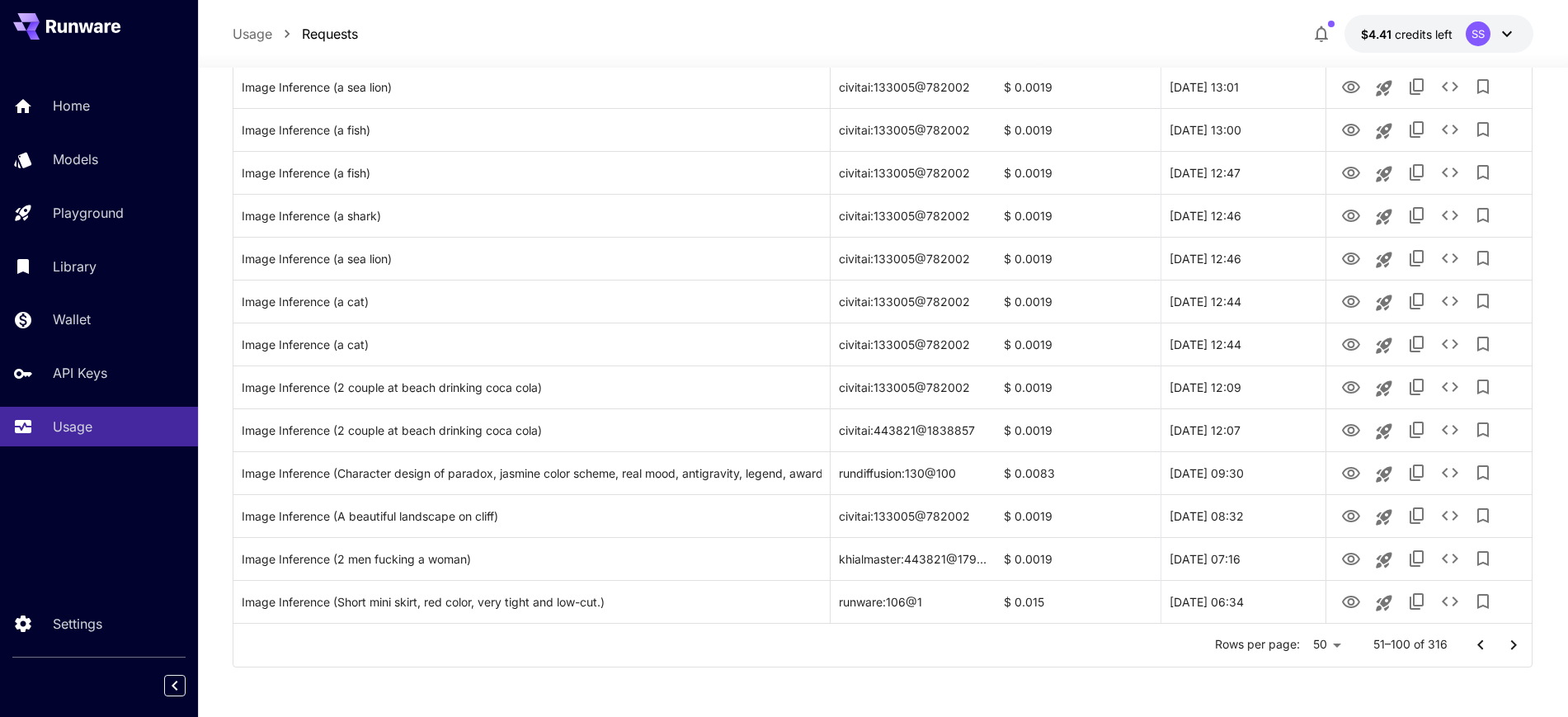
click at [1504, 648] on icon "Go to next page" at bounding box center [1514, 645] width 20 height 20
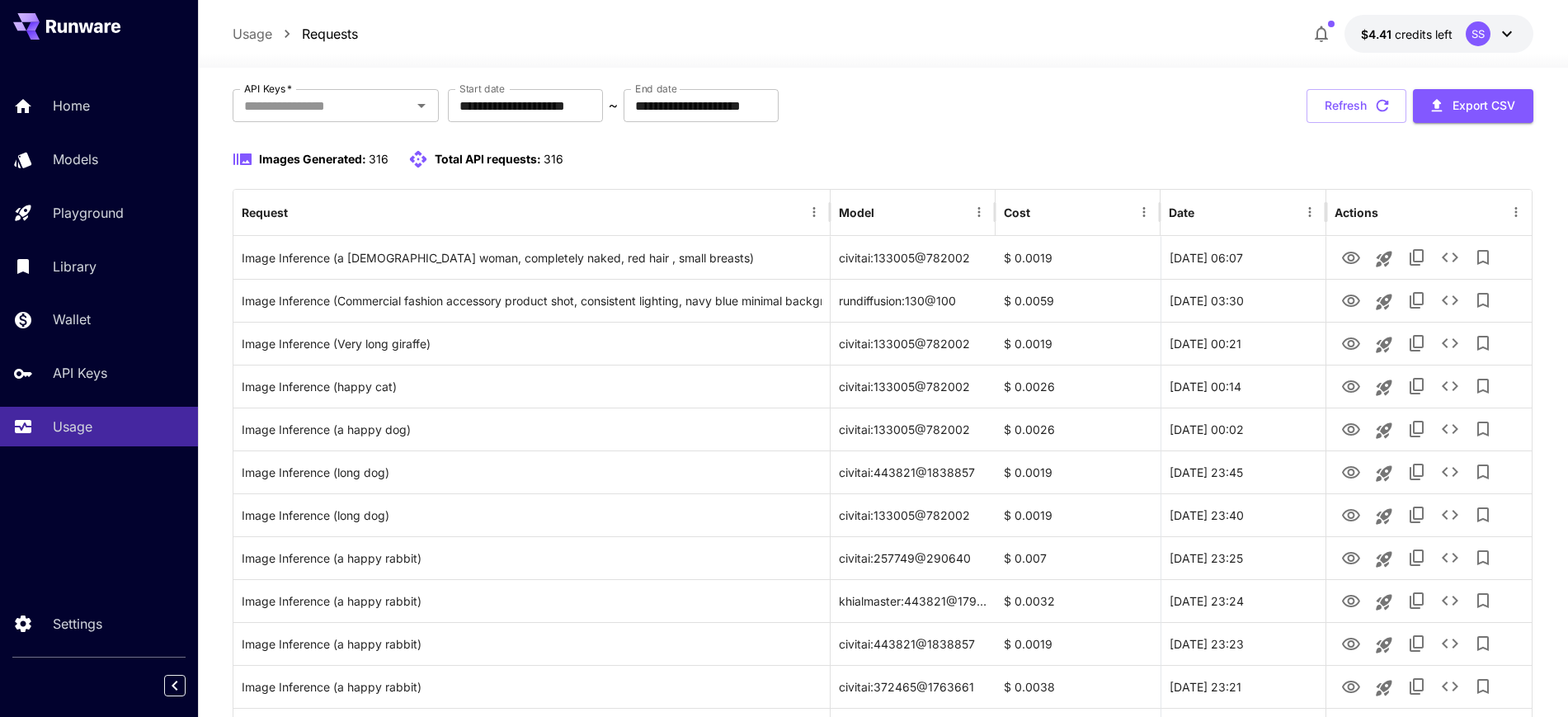
scroll to position [0, 0]
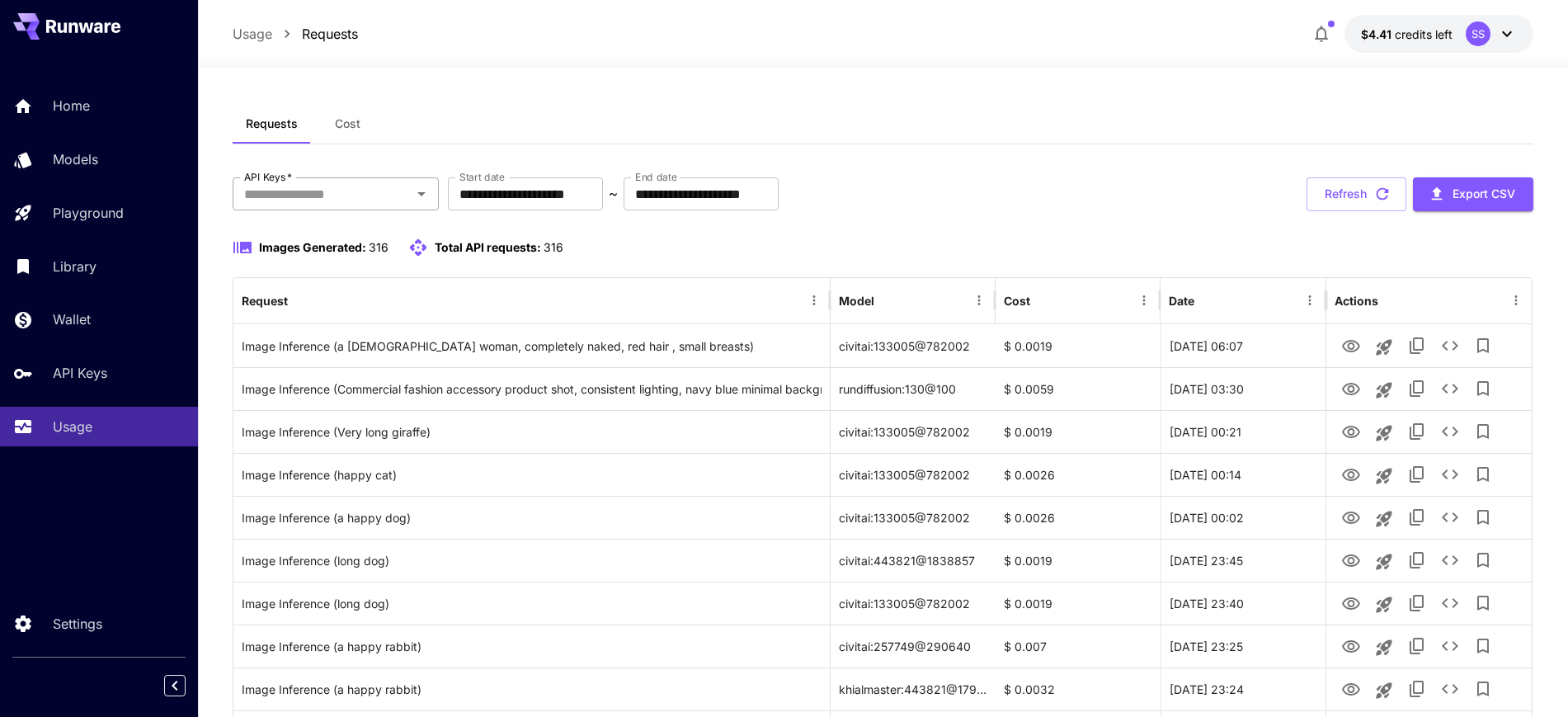
click at [394, 194] on input "API Keys   *" at bounding box center [322, 194] width 169 height 23
click at [393, 192] on input "API Keys   *" at bounding box center [322, 194] width 169 height 23
click at [357, 117] on span "Cost" at bounding box center [348, 123] width 26 height 15
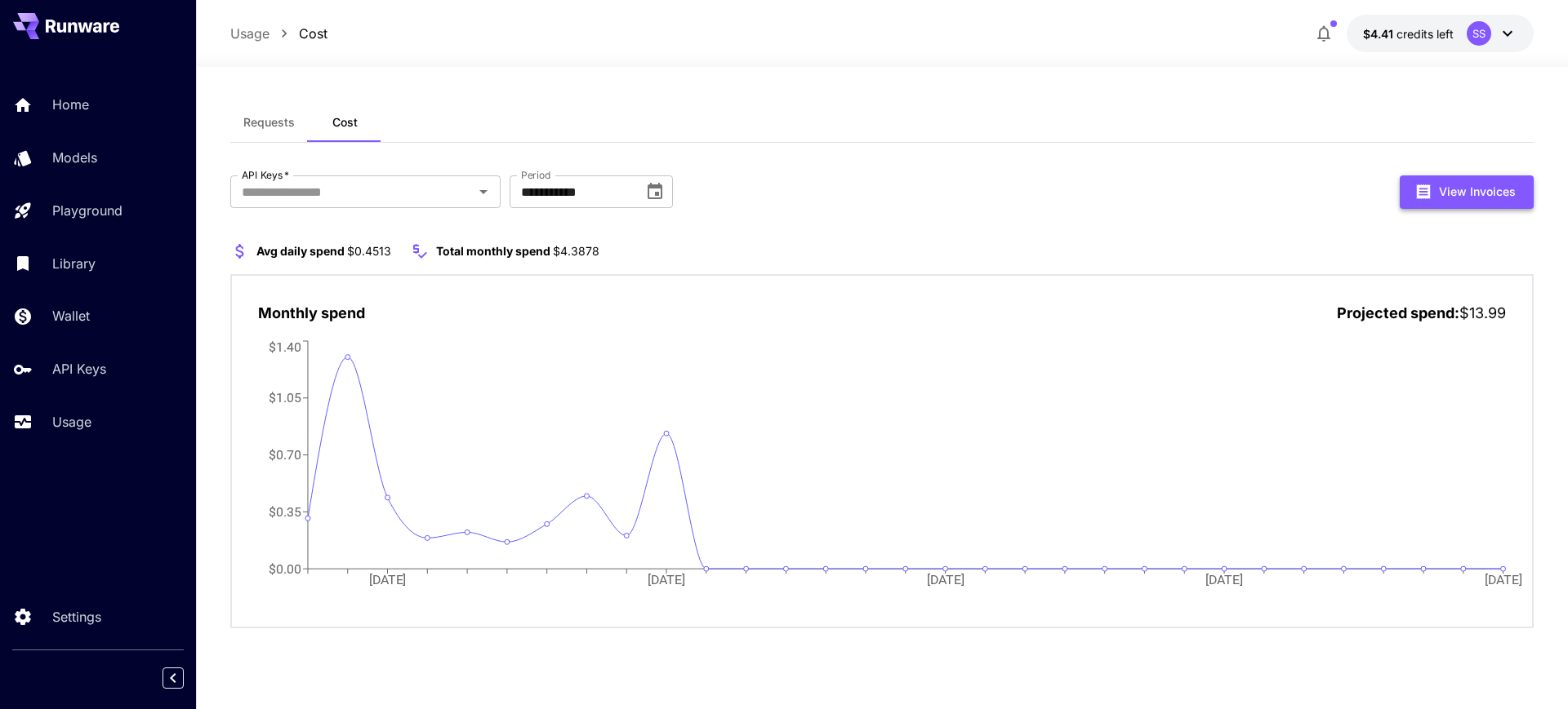
click at [1453, 194] on button "View Invoices" at bounding box center [1467, 192] width 134 height 33
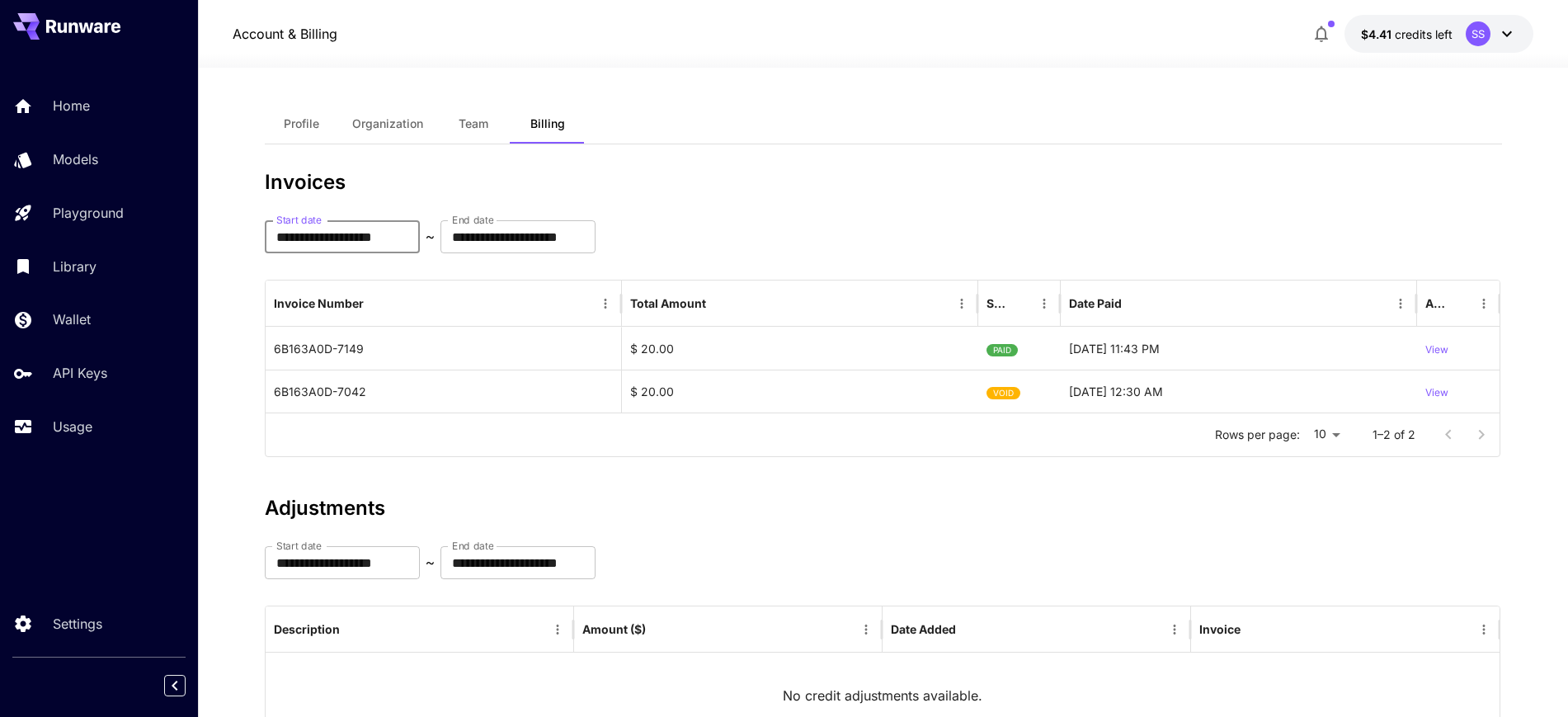
click at [409, 227] on input "**********" at bounding box center [342, 236] width 155 height 33
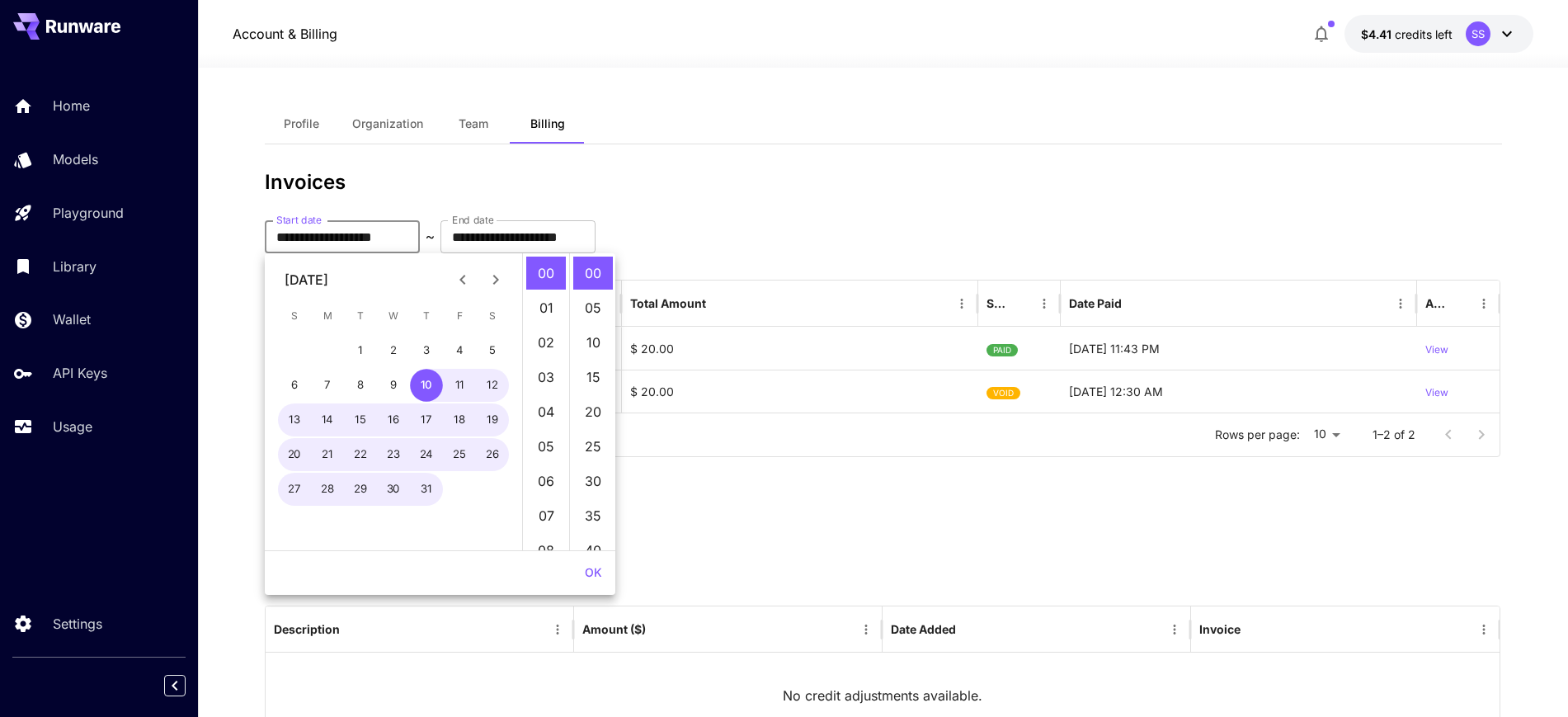
click at [460, 274] on icon "Previous month" at bounding box center [462, 280] width 20 height 20
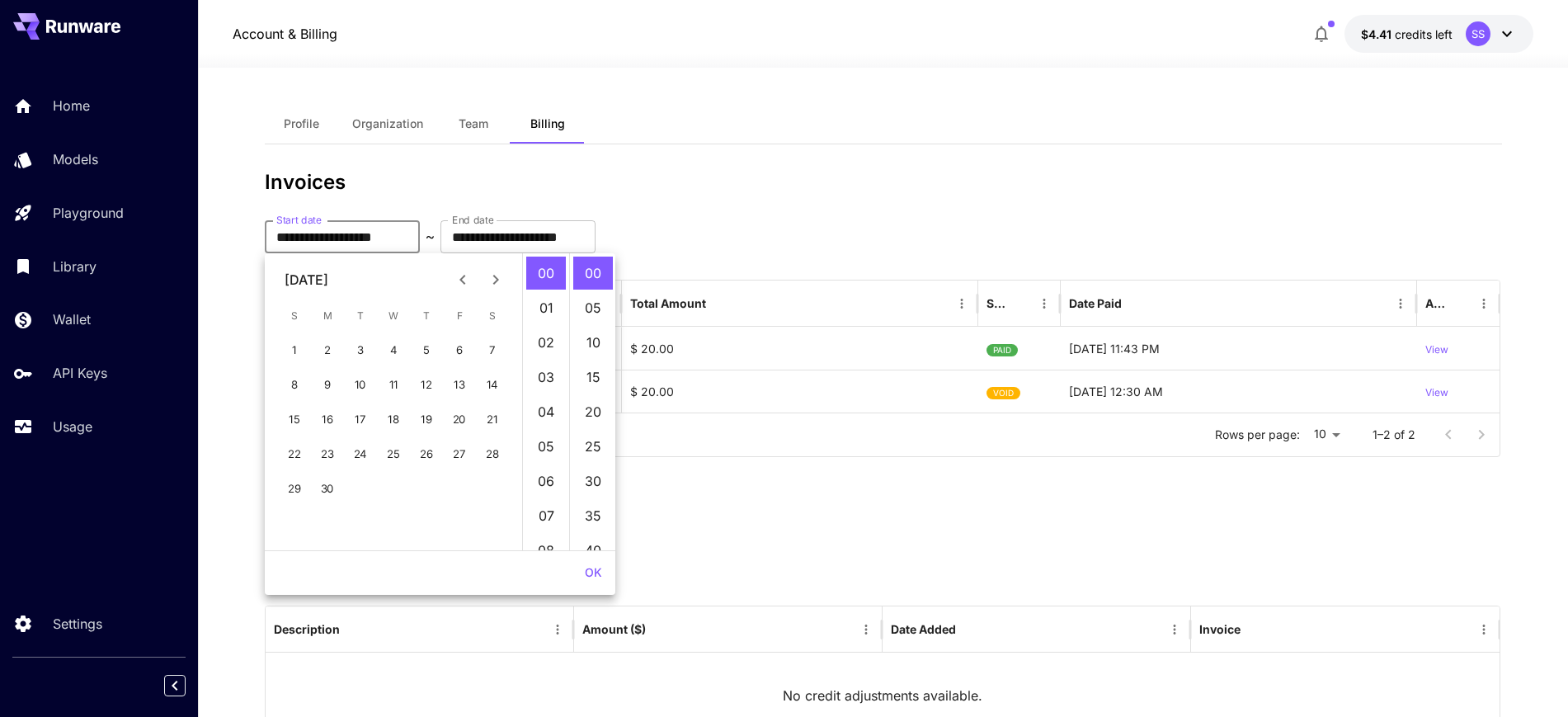
click at [460, 274] on icon "Previous month" at bounding box center [462, 280] width 20 height 20
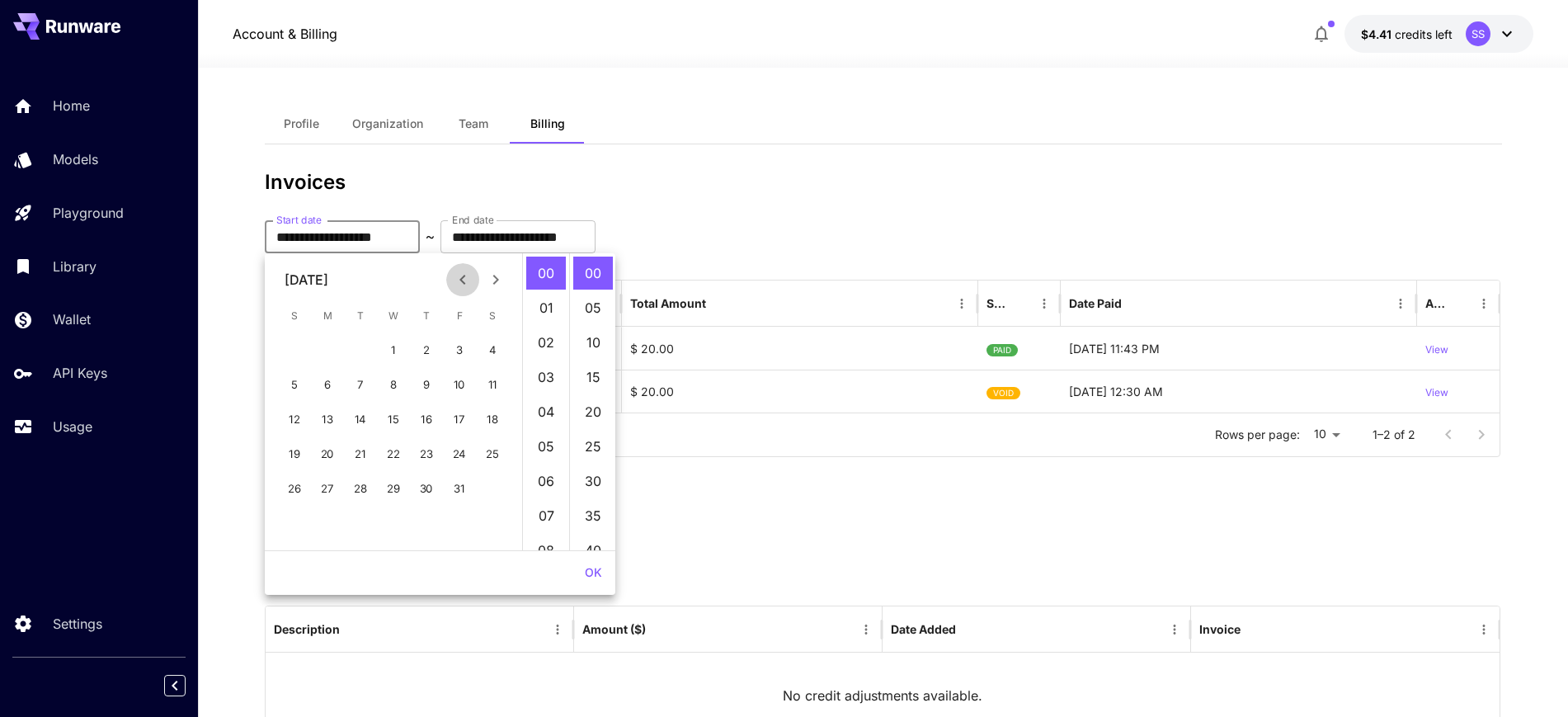
click at [460, 274] on icon "Previous month" at bounding box center [462, 280] width 20 height 20
click at [367, 388] on button "10" at bounding box center [360, 385] width 33 height 33
type input "**********"
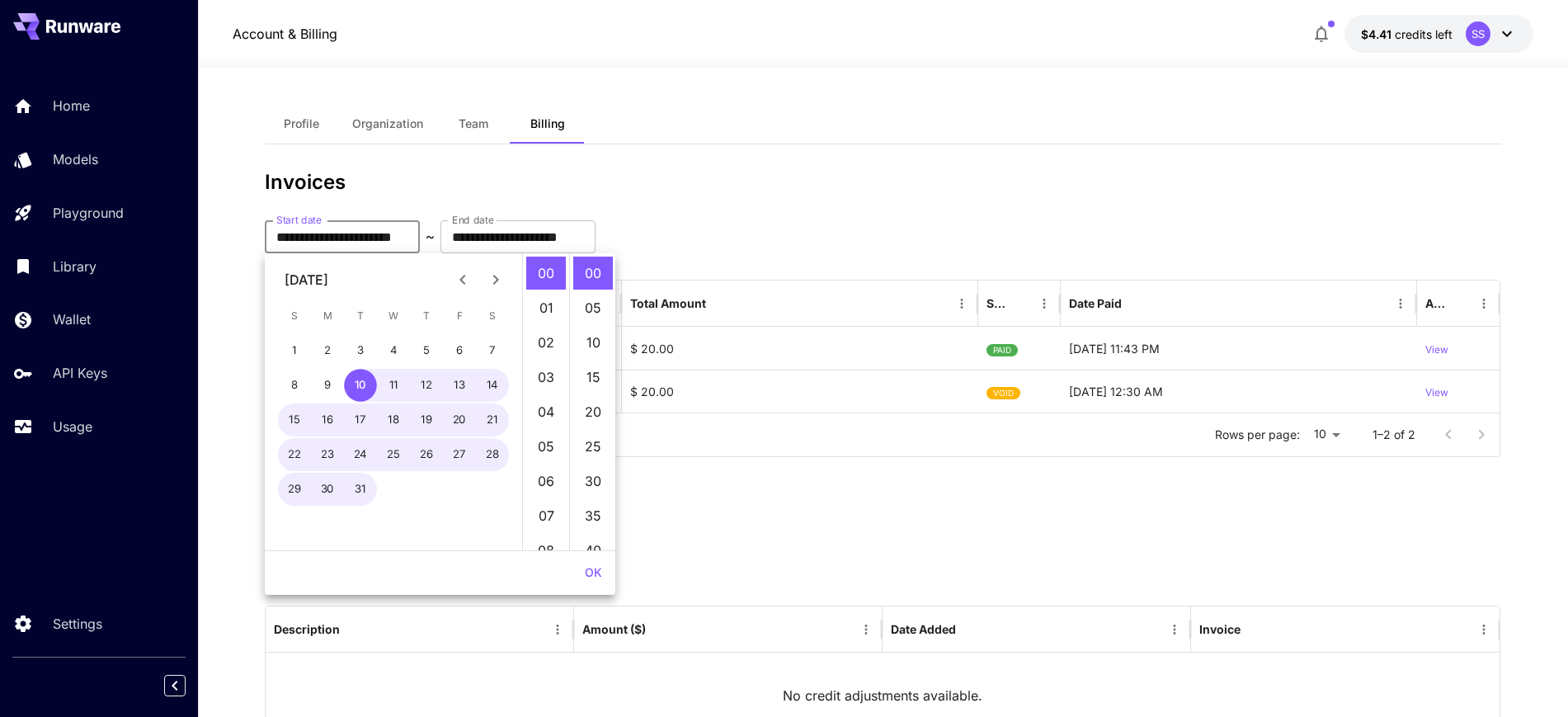
click at [779, 194] on h3 "Invoices" at bounding box center [883, 182] width 1238 height 23
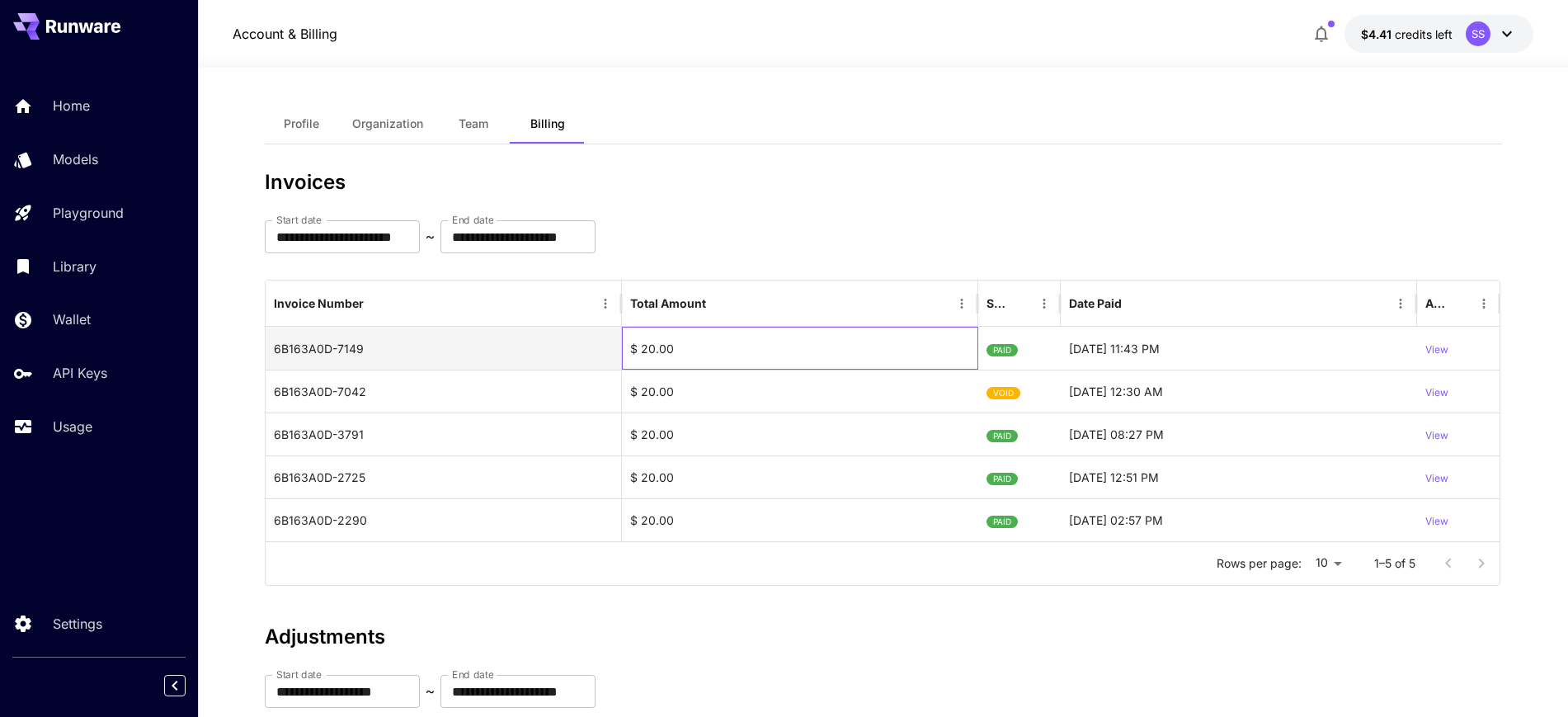
click at [662, 352] on div "$ 20.00" at bounding box center [800, 348] width 356 height 43
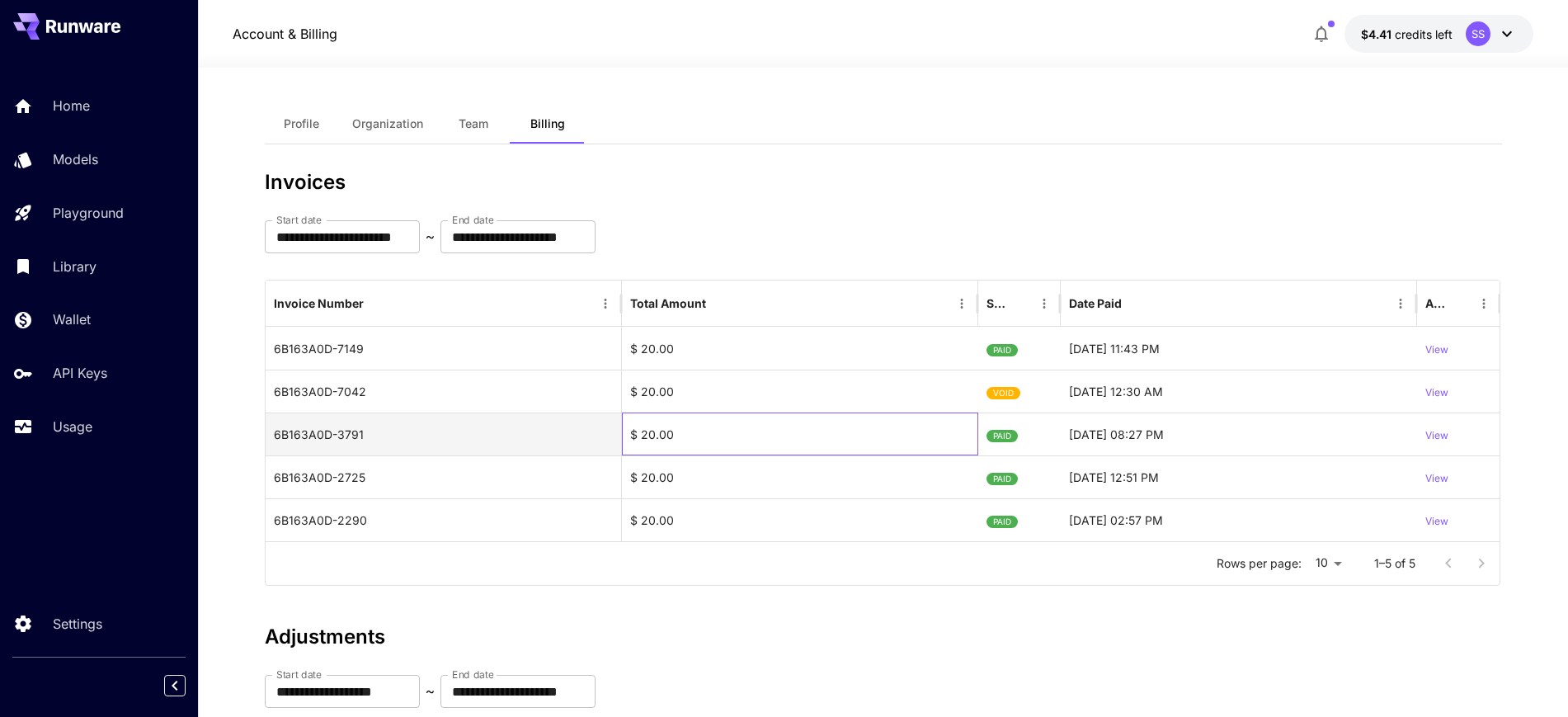
click at [653, 435] on div "$ 20.00" at bounding box center [800, 434] width 356 height 43
click at [653, 482] on div "$ 20.00" at bounding box center [800, 477] width 356 height 43
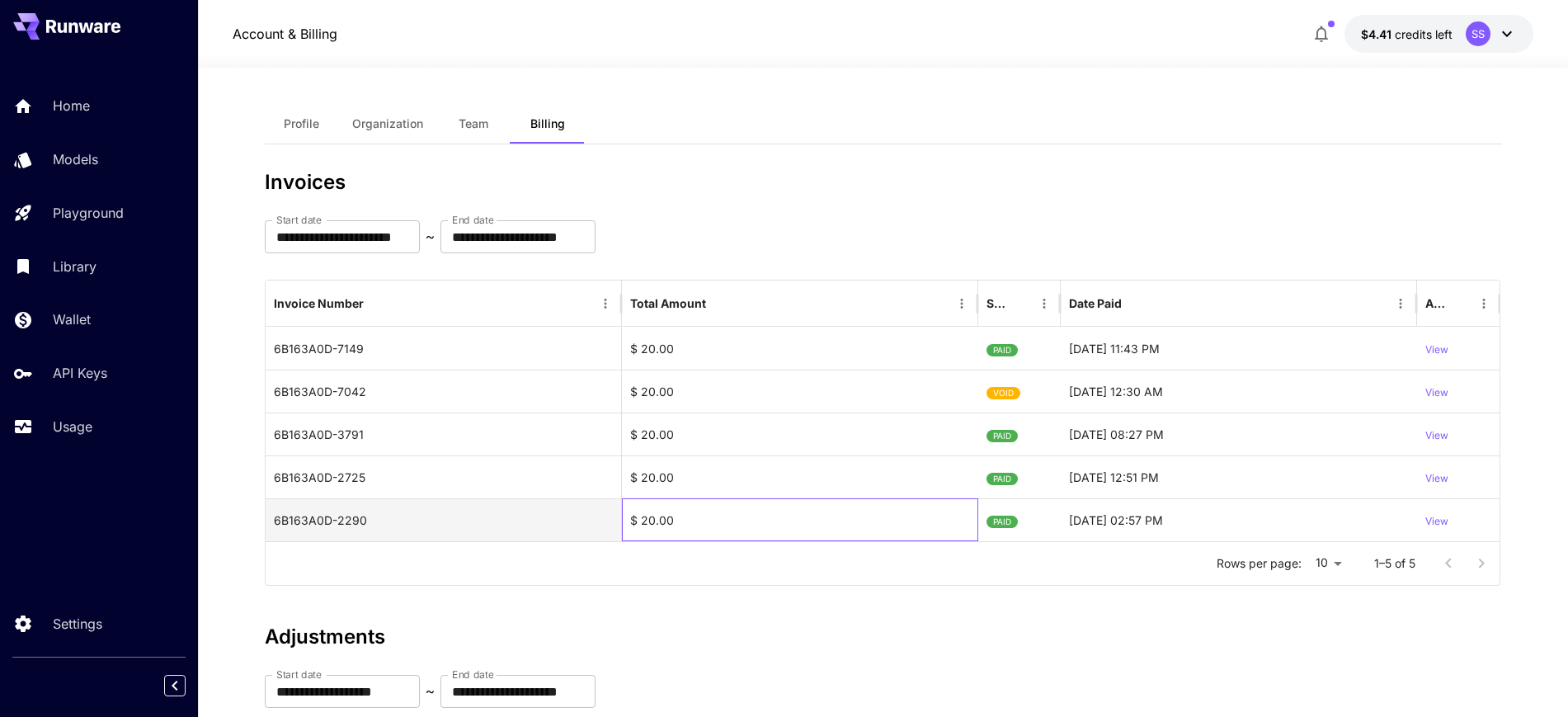
click at [653, 510] on div "$ 20.00" at bounding box center [800, 519] width 356 height 43
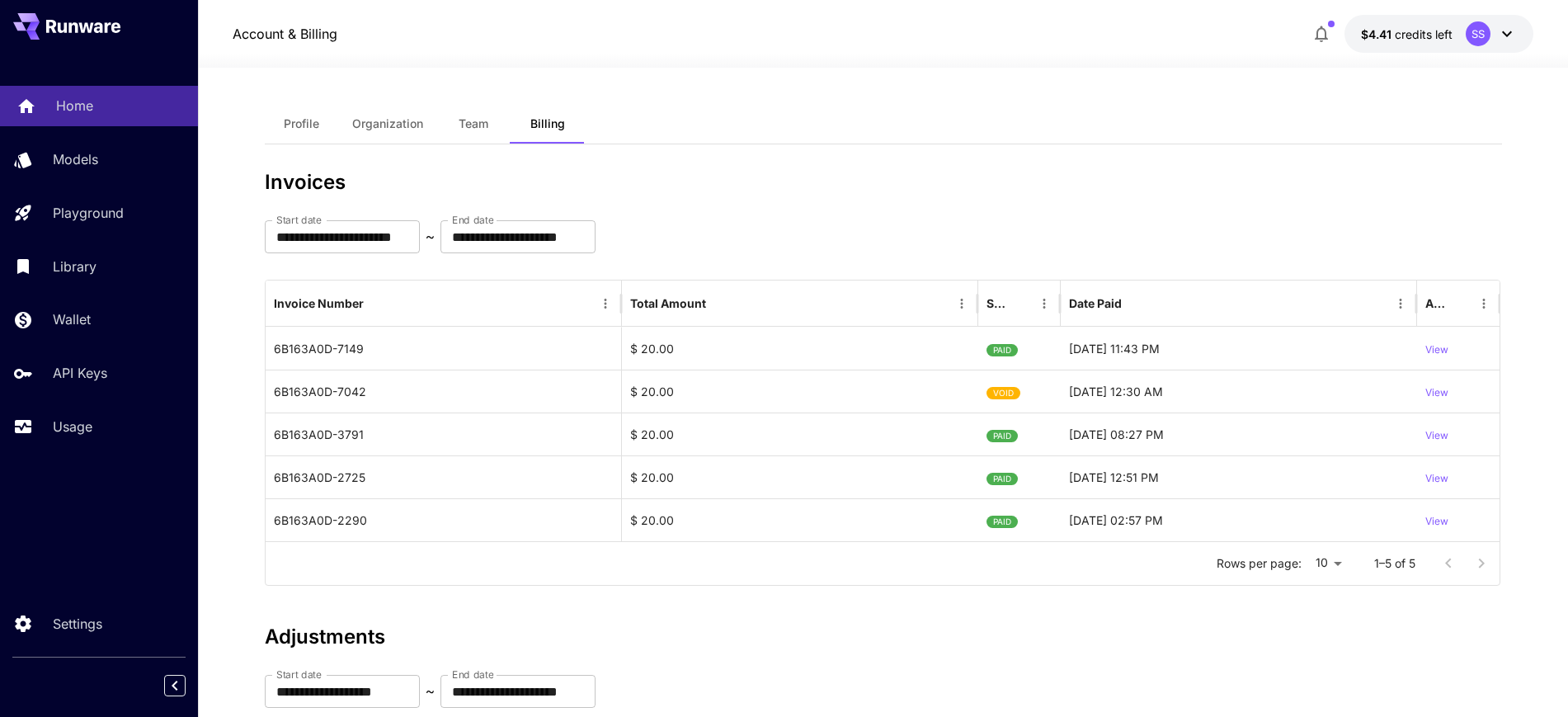
click at [91, 100] on div "Home" at bounding box center [121, 105] width 129 height 20
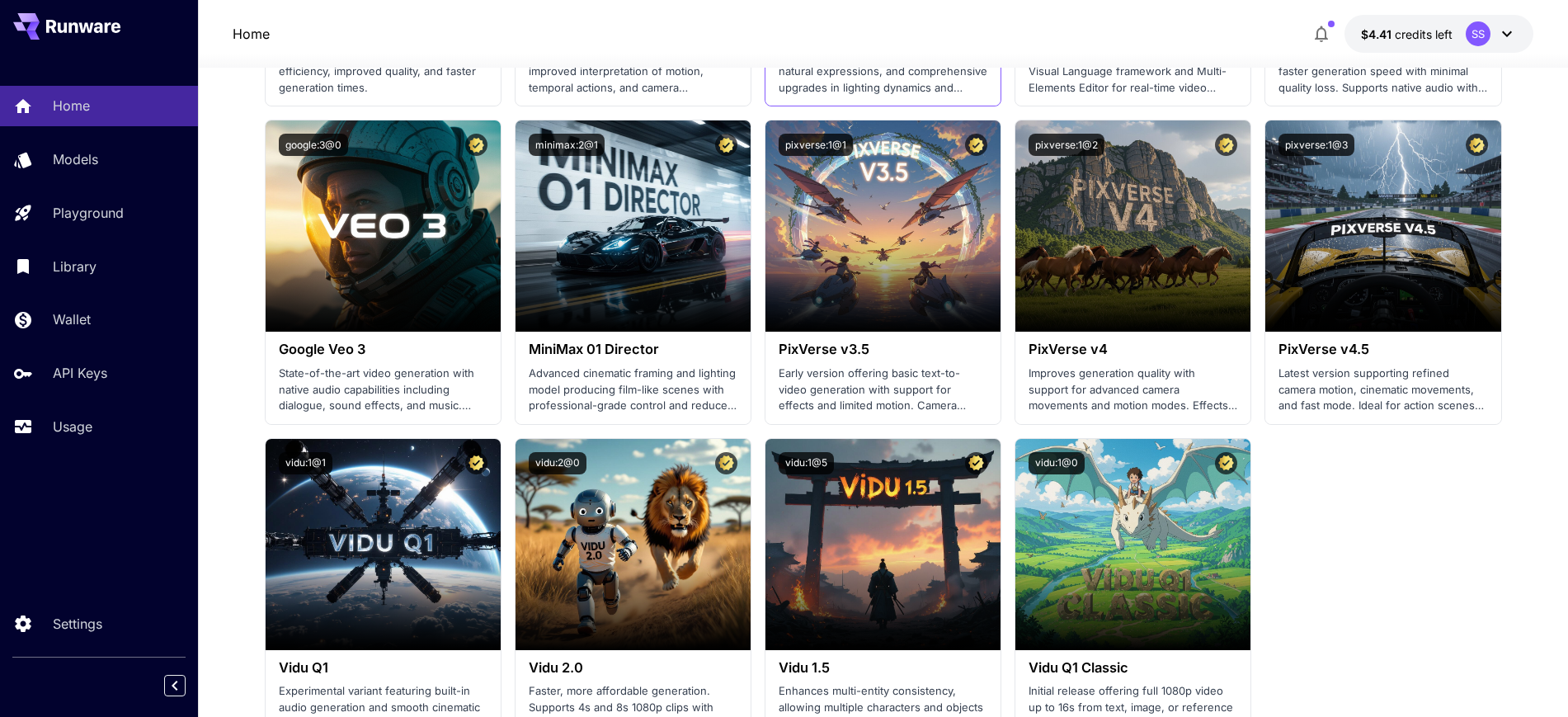
scroll to position [1135, 0]
